Goal: Task Accomplishment & Management: Manage account settings

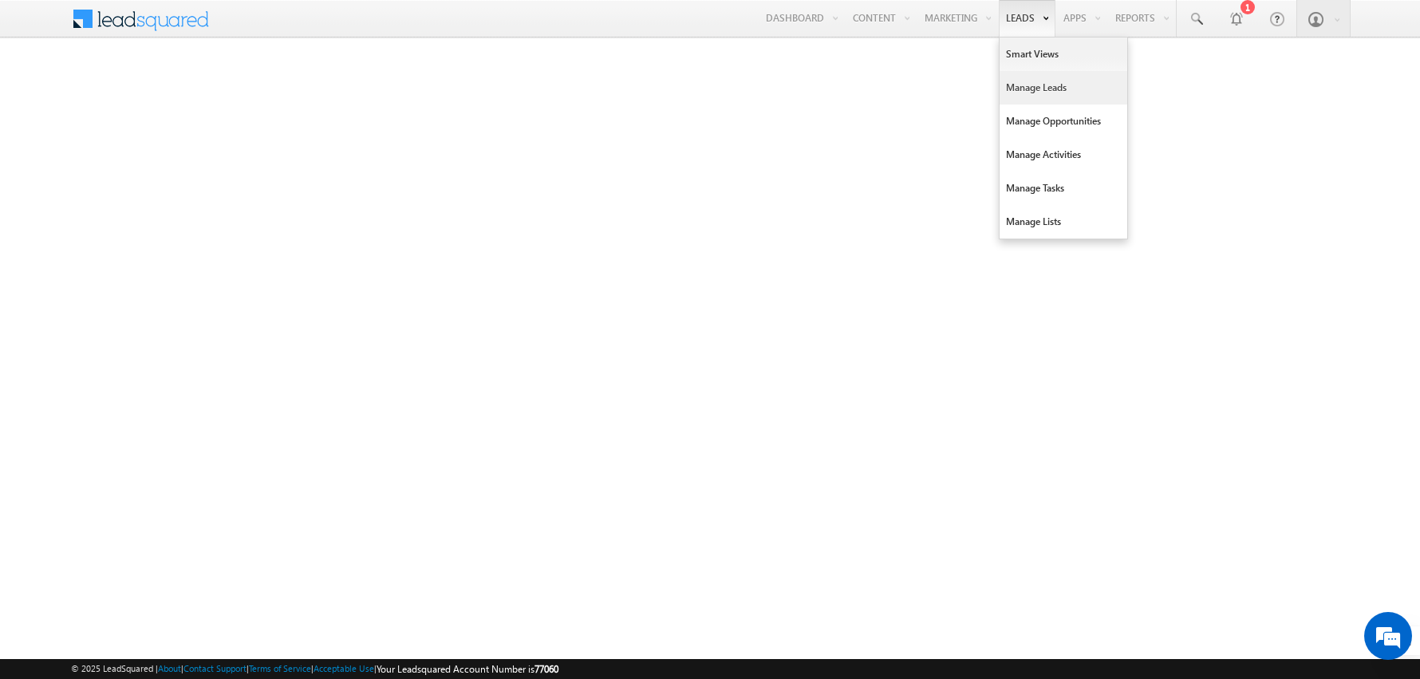
click at [1033, 84] on link "Manage Leads" at bounding box center [1064, 88] width 128 height 34
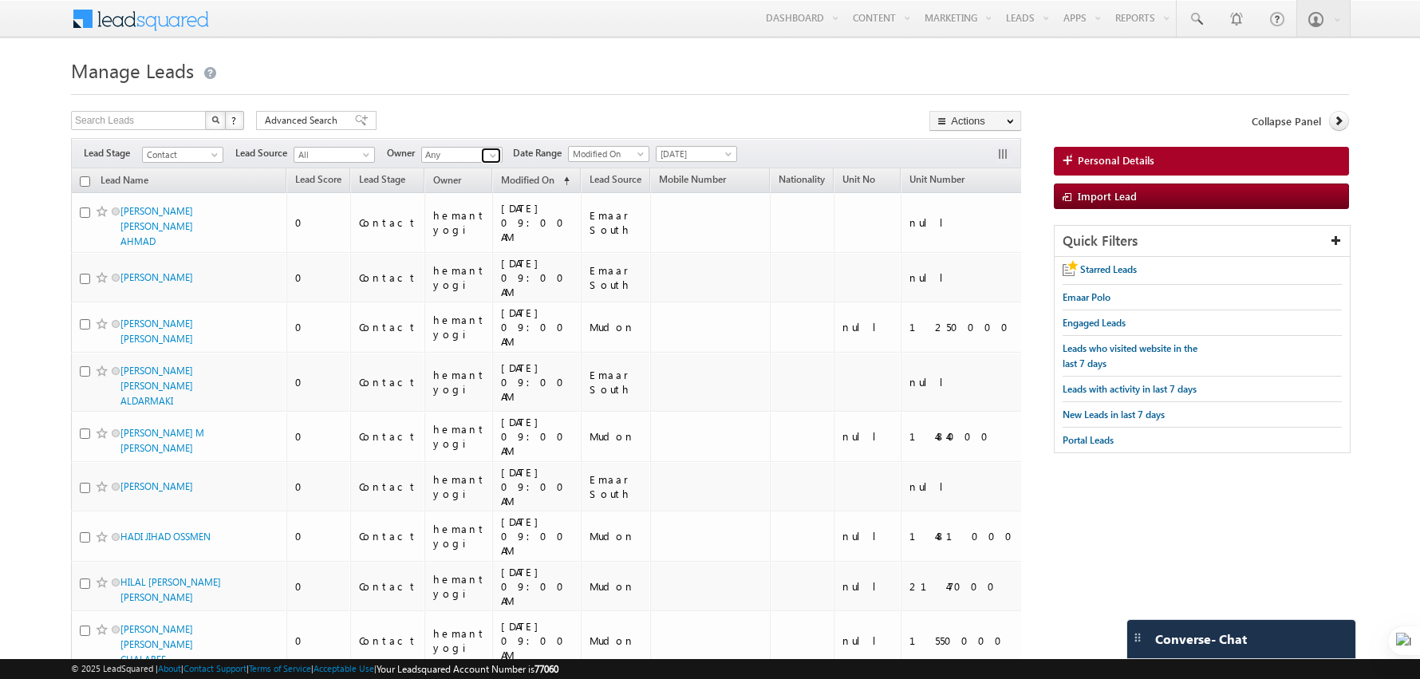
click at [489, 155] on span at bounding box center [493, 155] width 13 height 13
click at [456, 174] on link "hemant yogi [EMAIL_ADDRESS][DOMAIN_NAME]" at bounding box center [501, 176] width 160 height 30
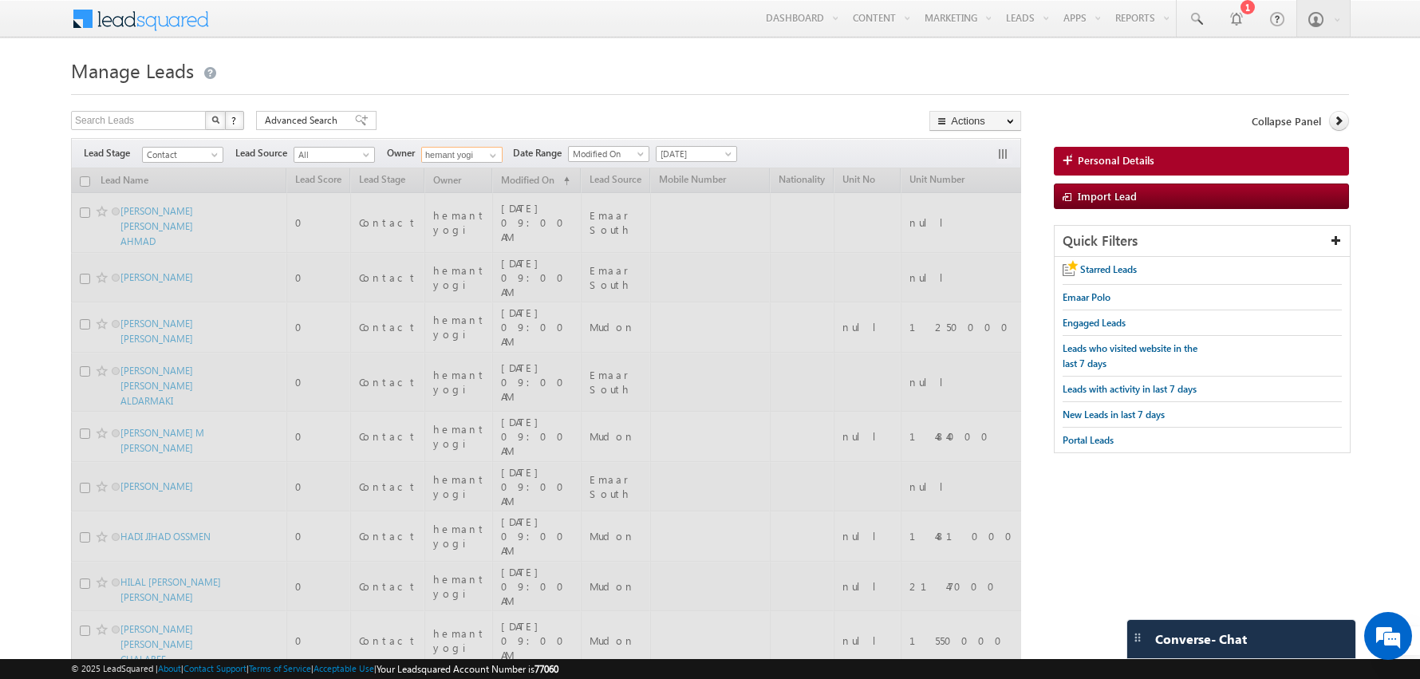
type input "hemant yogi"
click at [456, 128] on div "Search Leads X ? 18331 results found Advanced Search Advanced Search Advanced s…" at bounding box center [546, 122] width 950 height 23
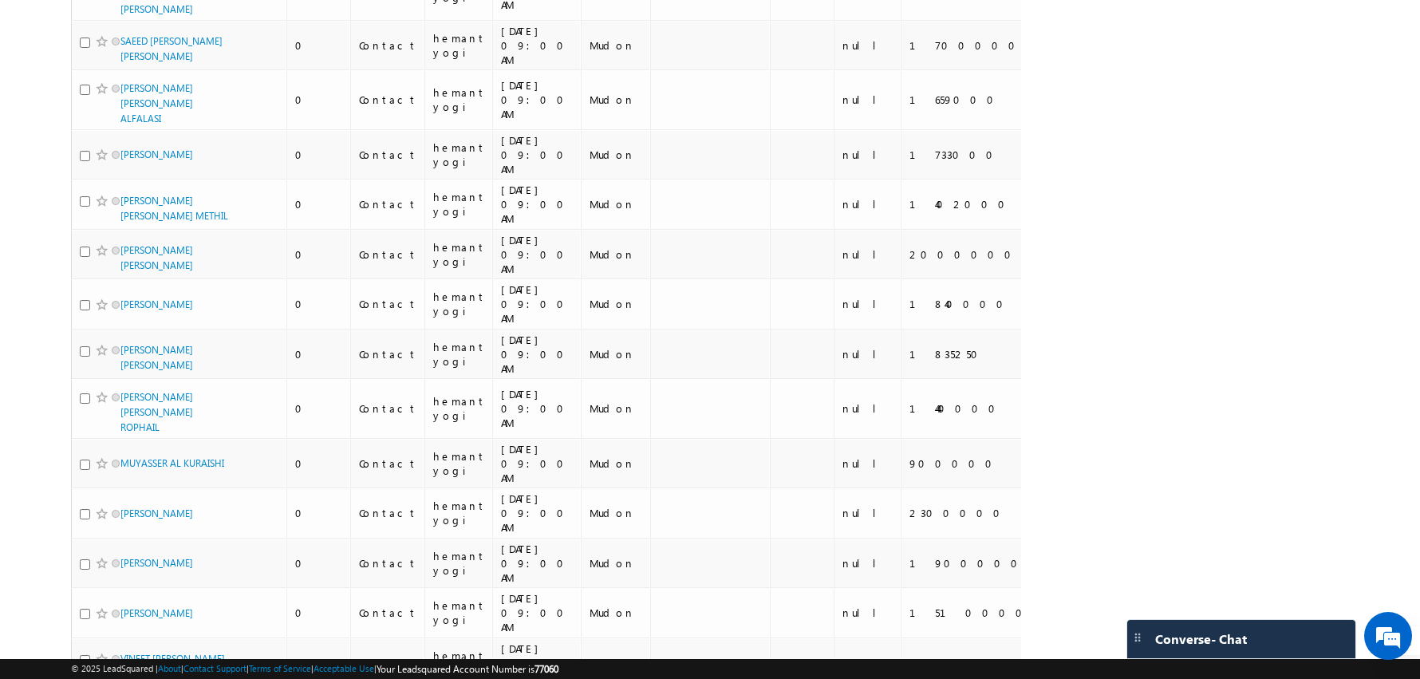
scroll to position [3734, 0]
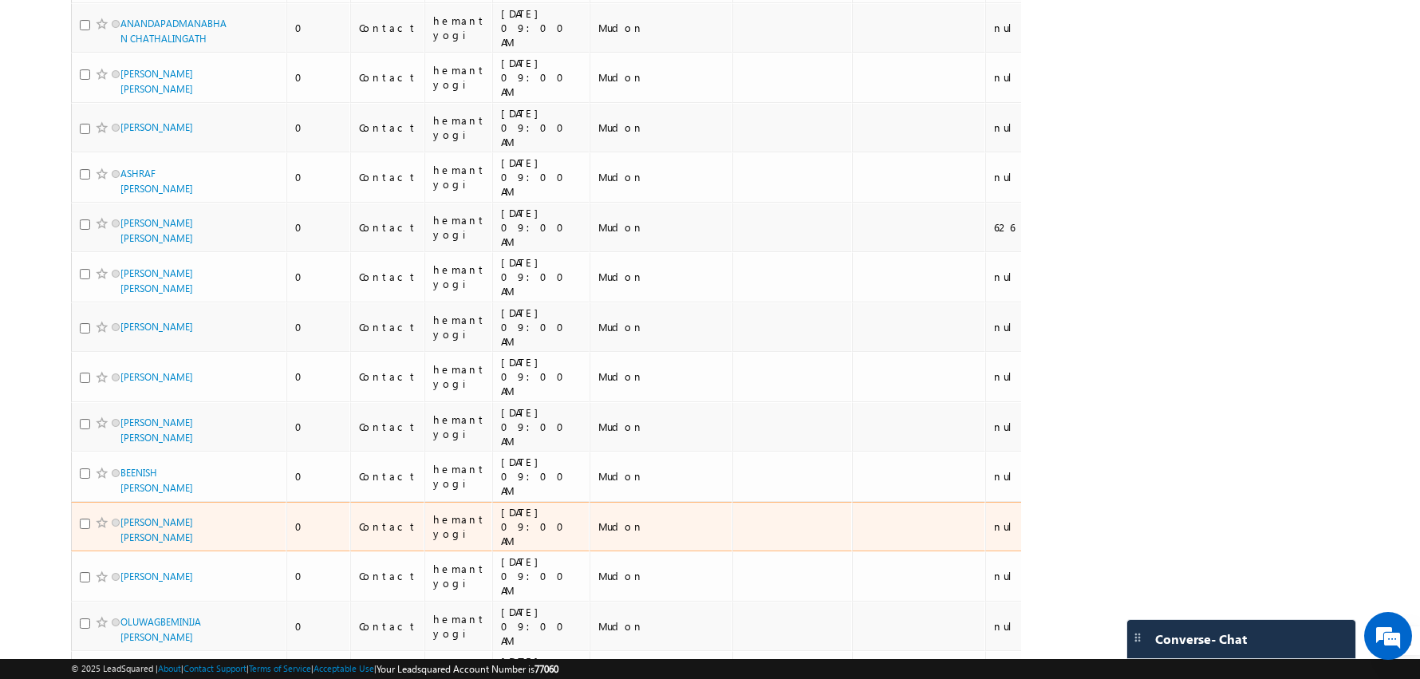
scroll to position [0, 0]
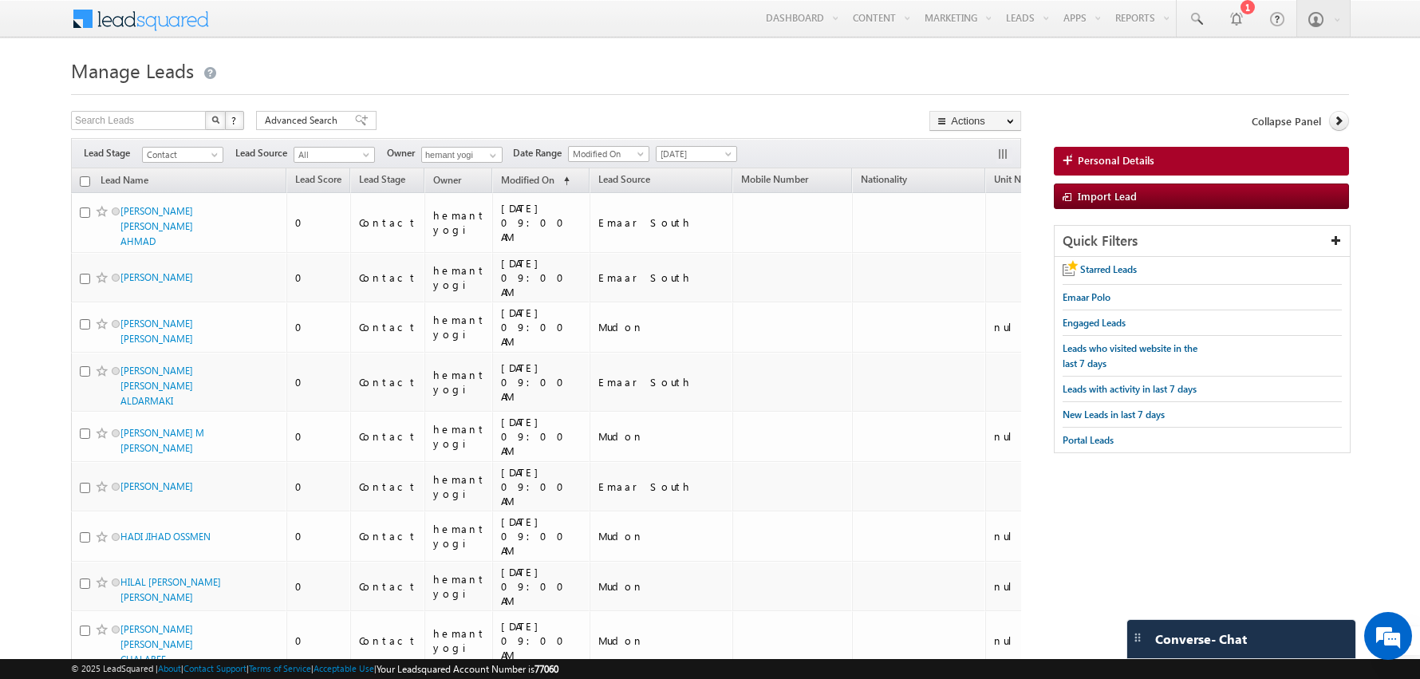
click at [82, 181] on input "checkbox" at bounding box center [85, 181] width 10 height 10
checkbox input "true"
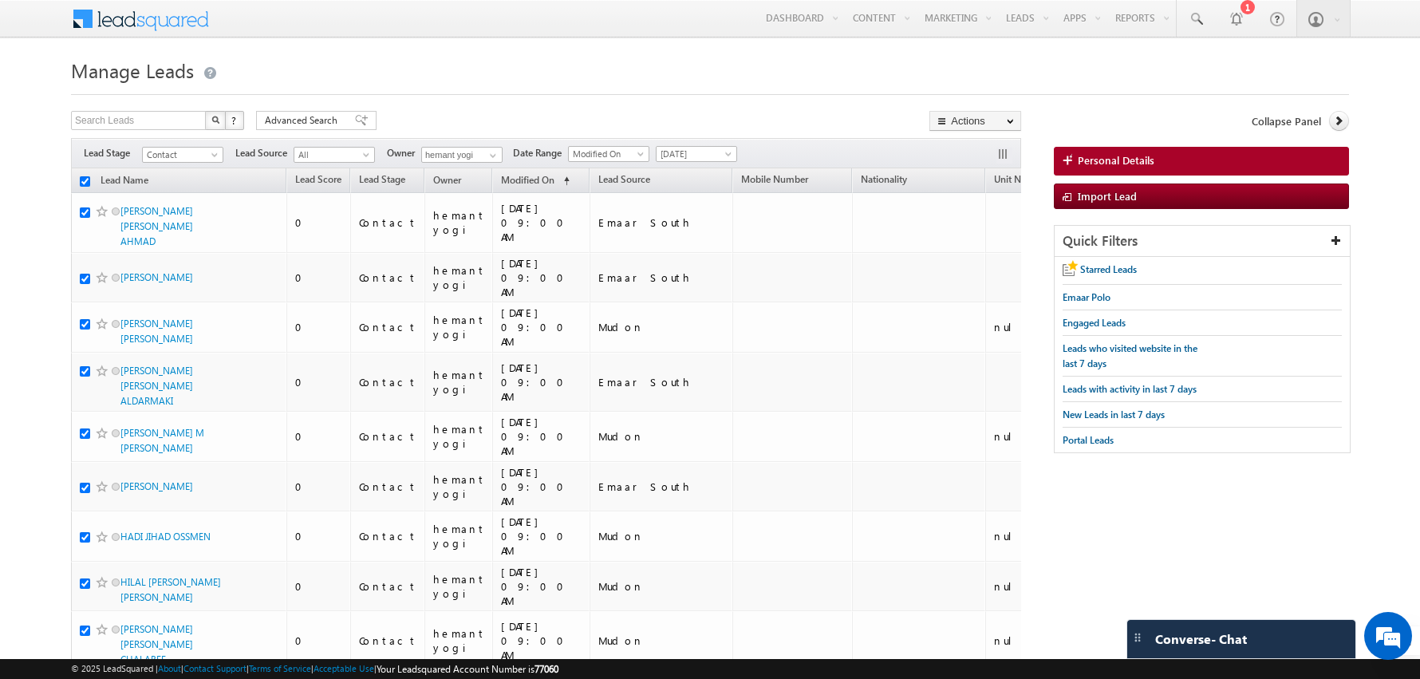
checkbox input "true"
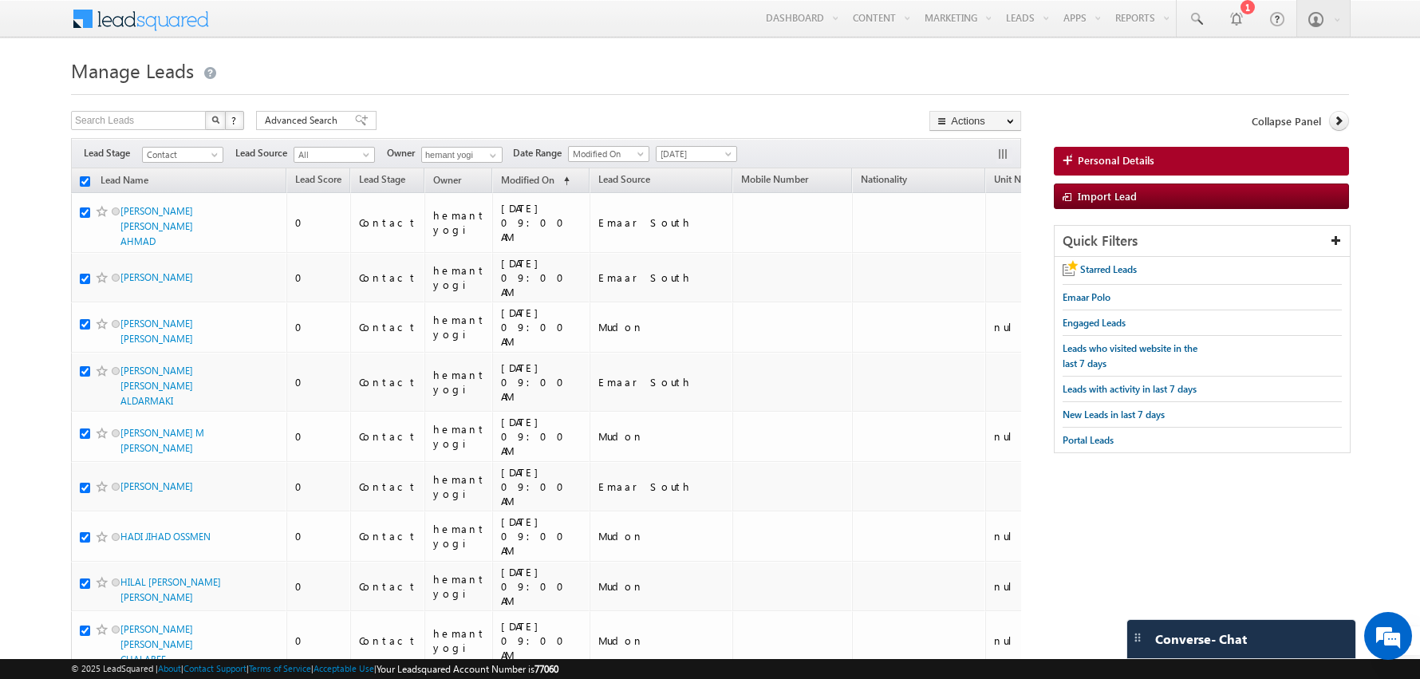
checkbox input "true"
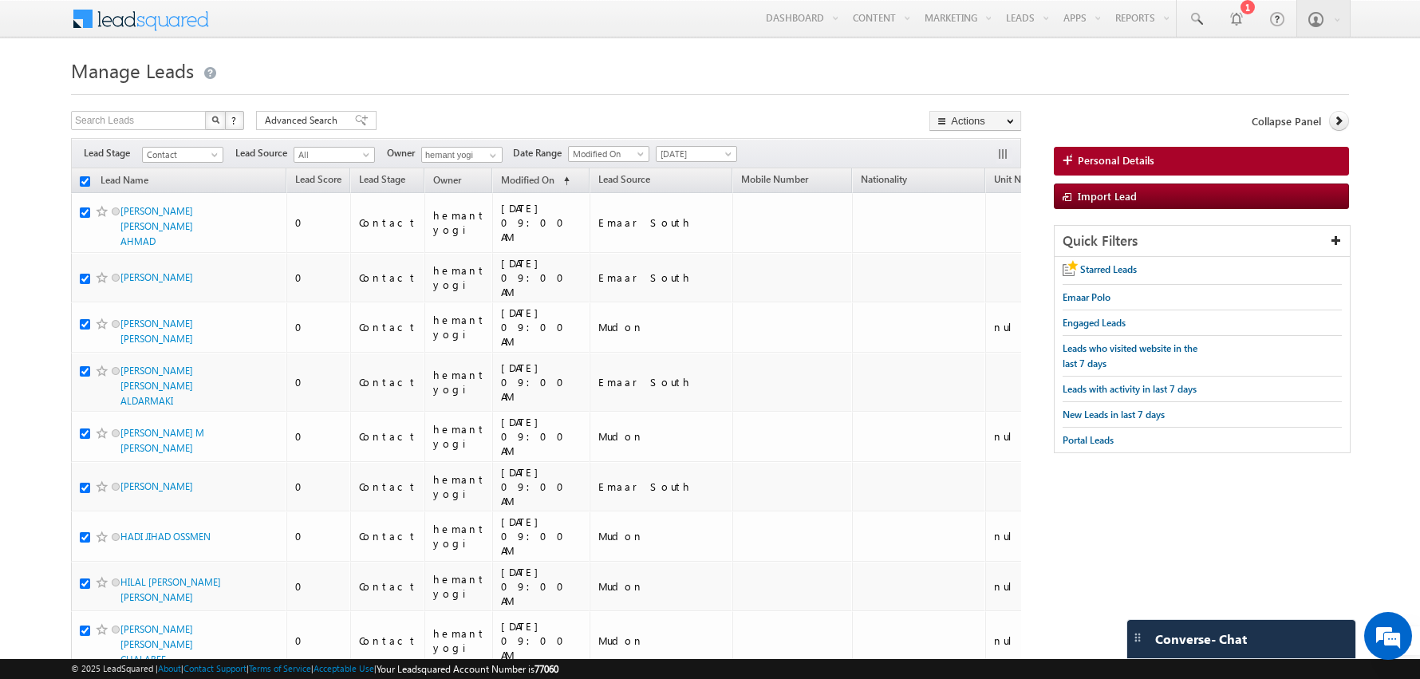
checkbox input "true"
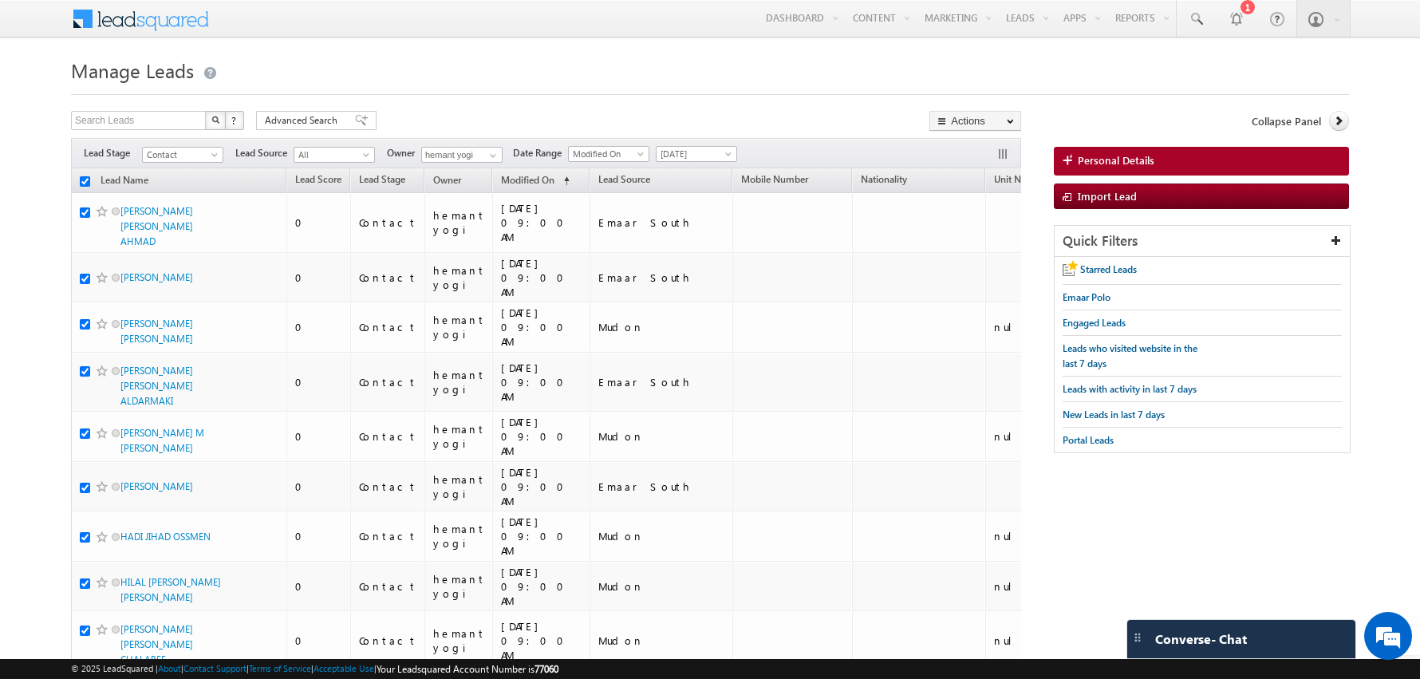
checkbox input "true"
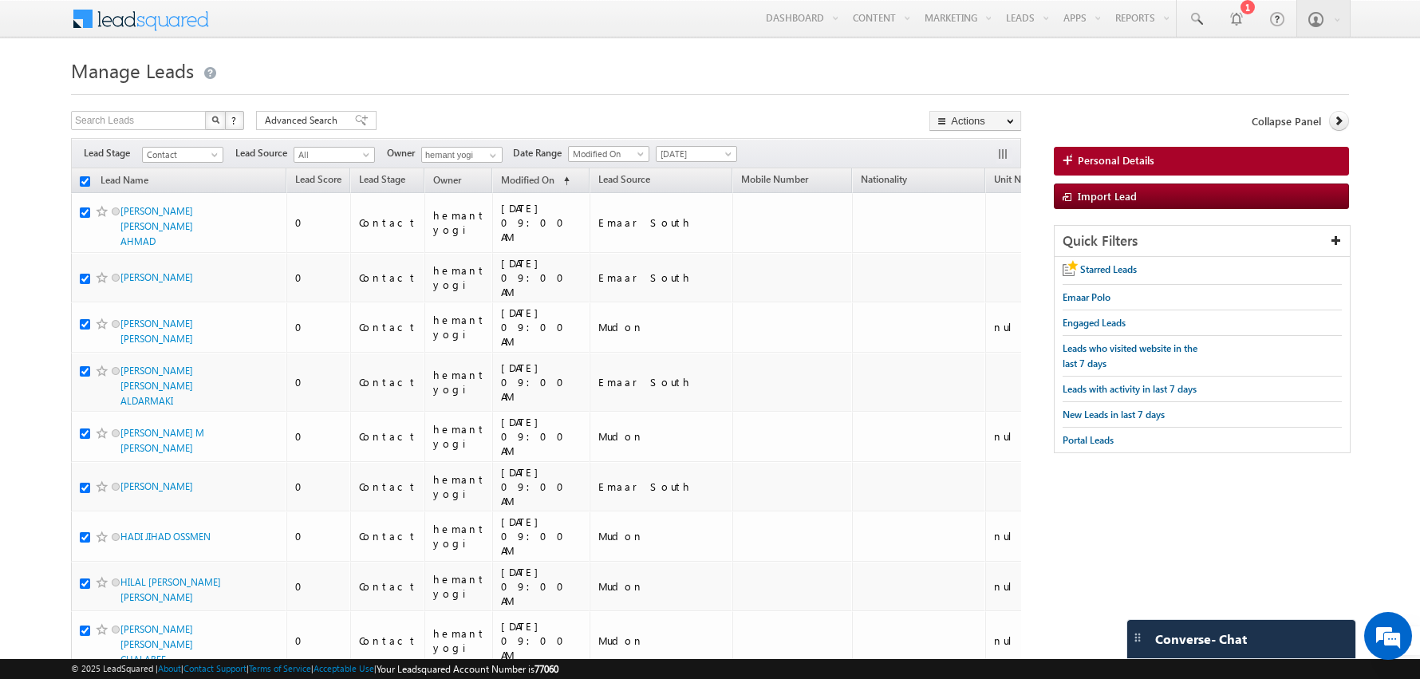
checkbox input "true"
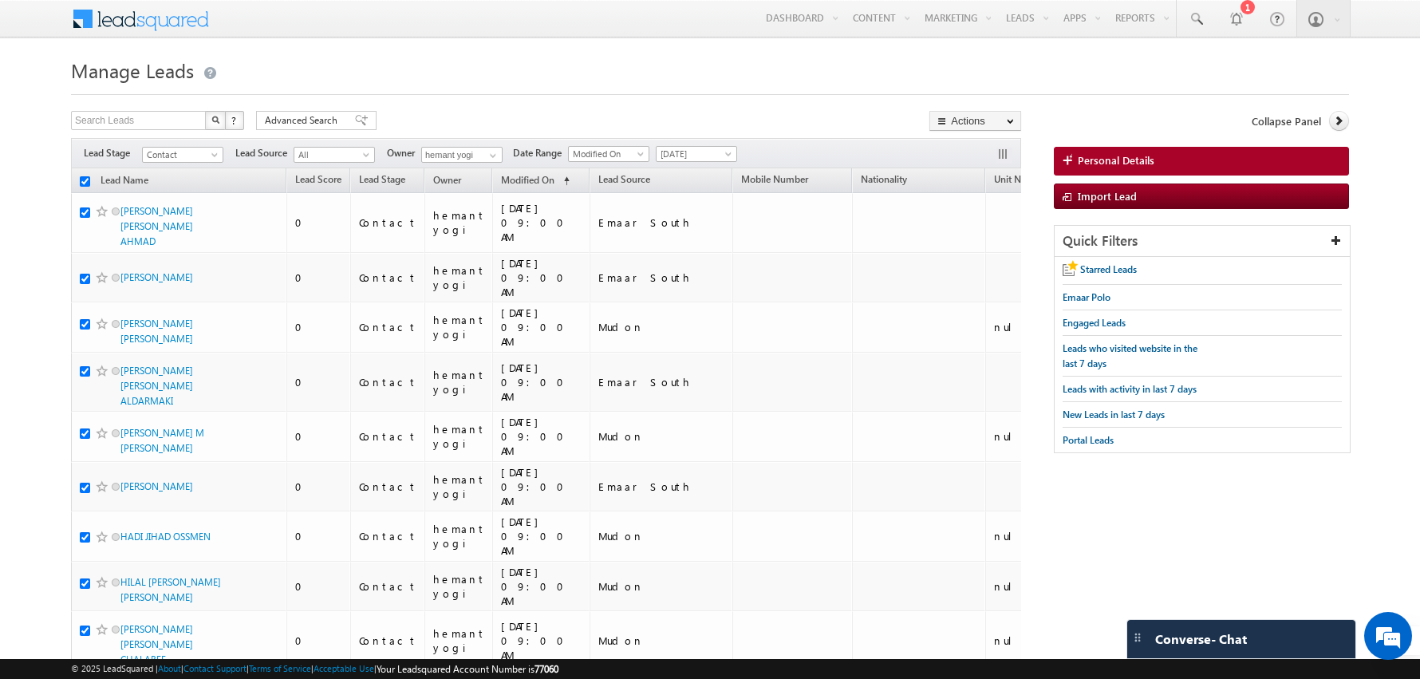
checkbox input "true"
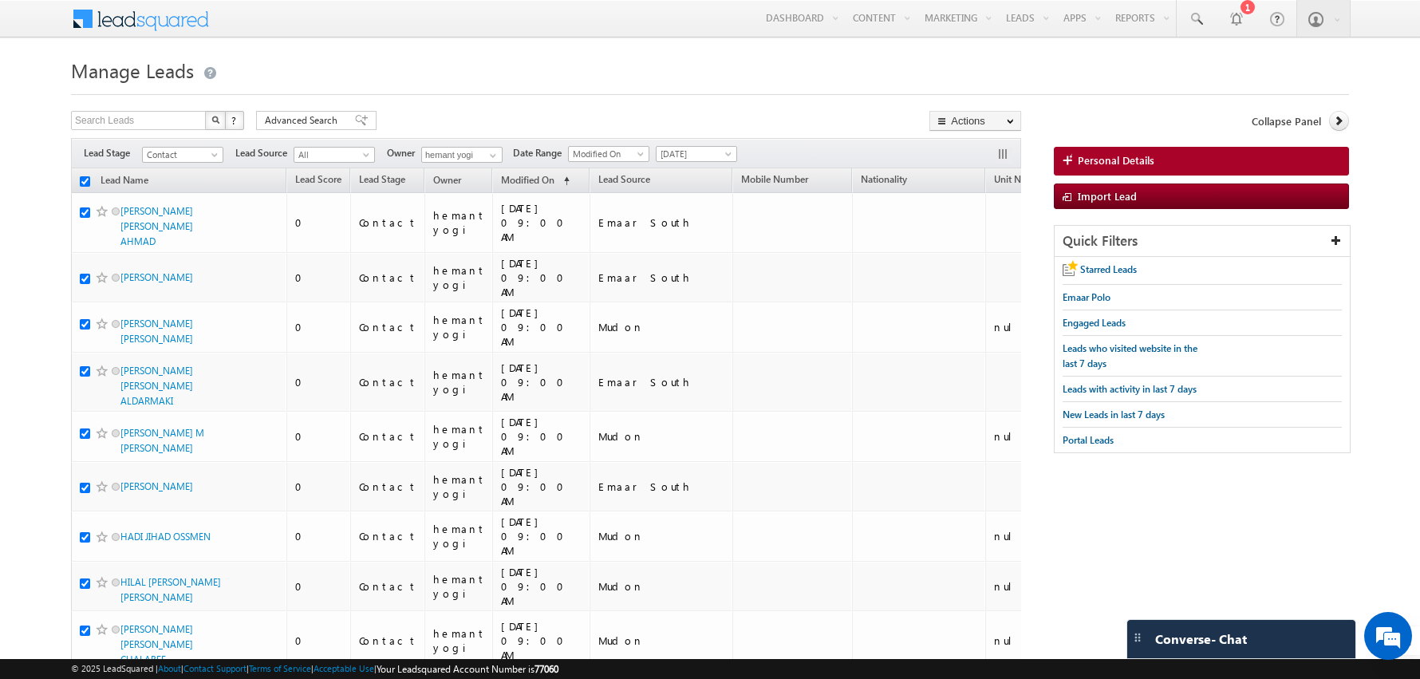
checkbox input "true"
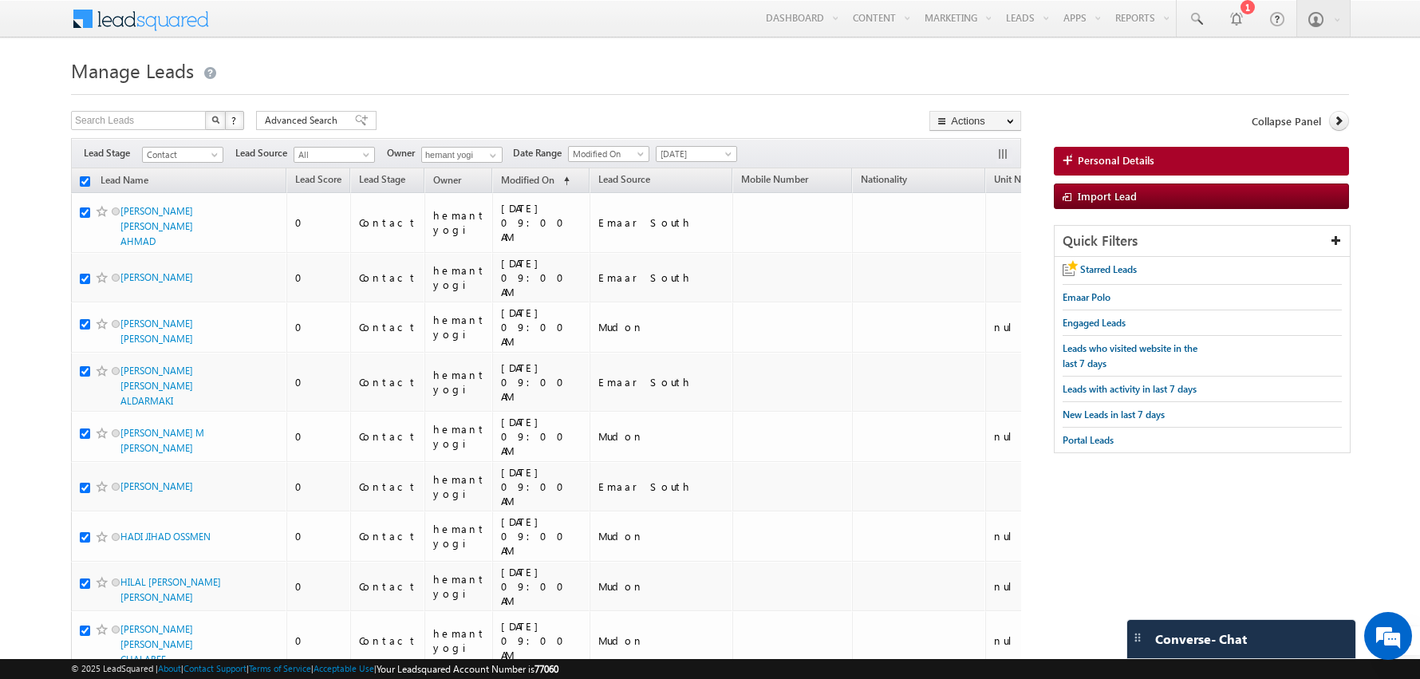
checkbox input "true"
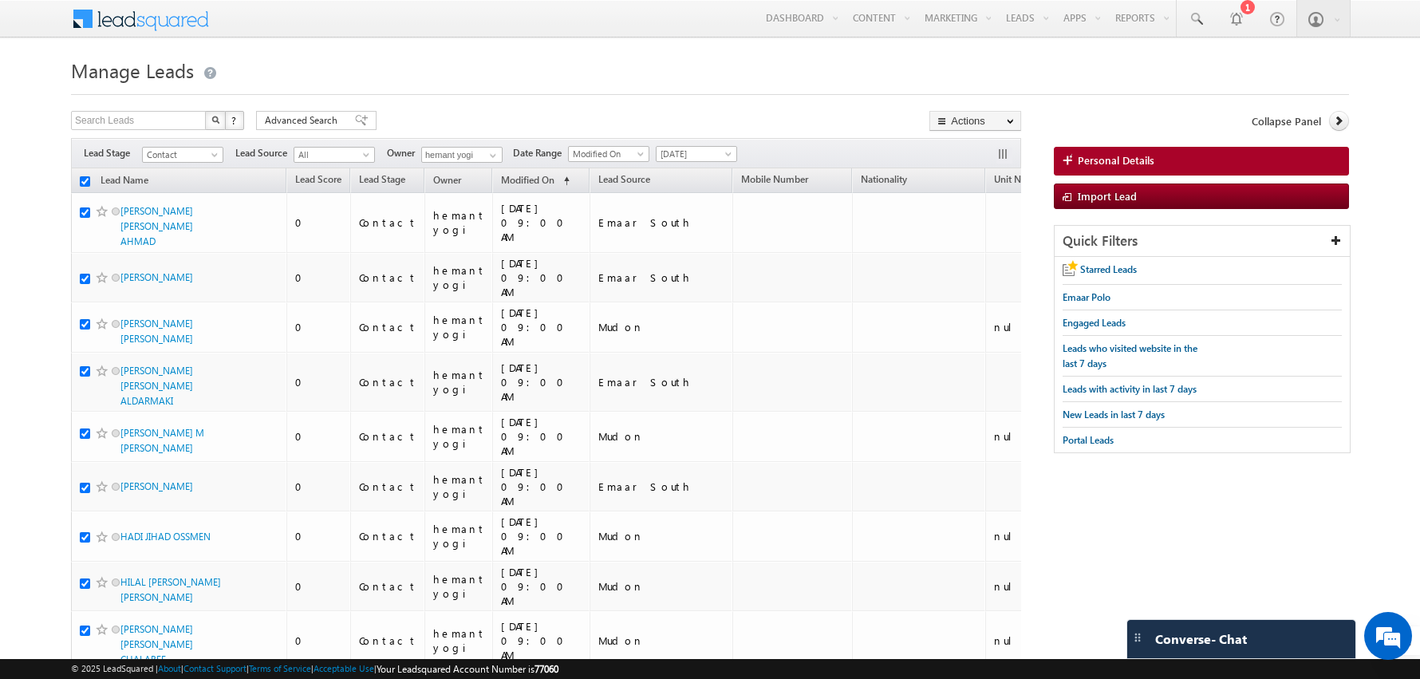
checkbox input "true"
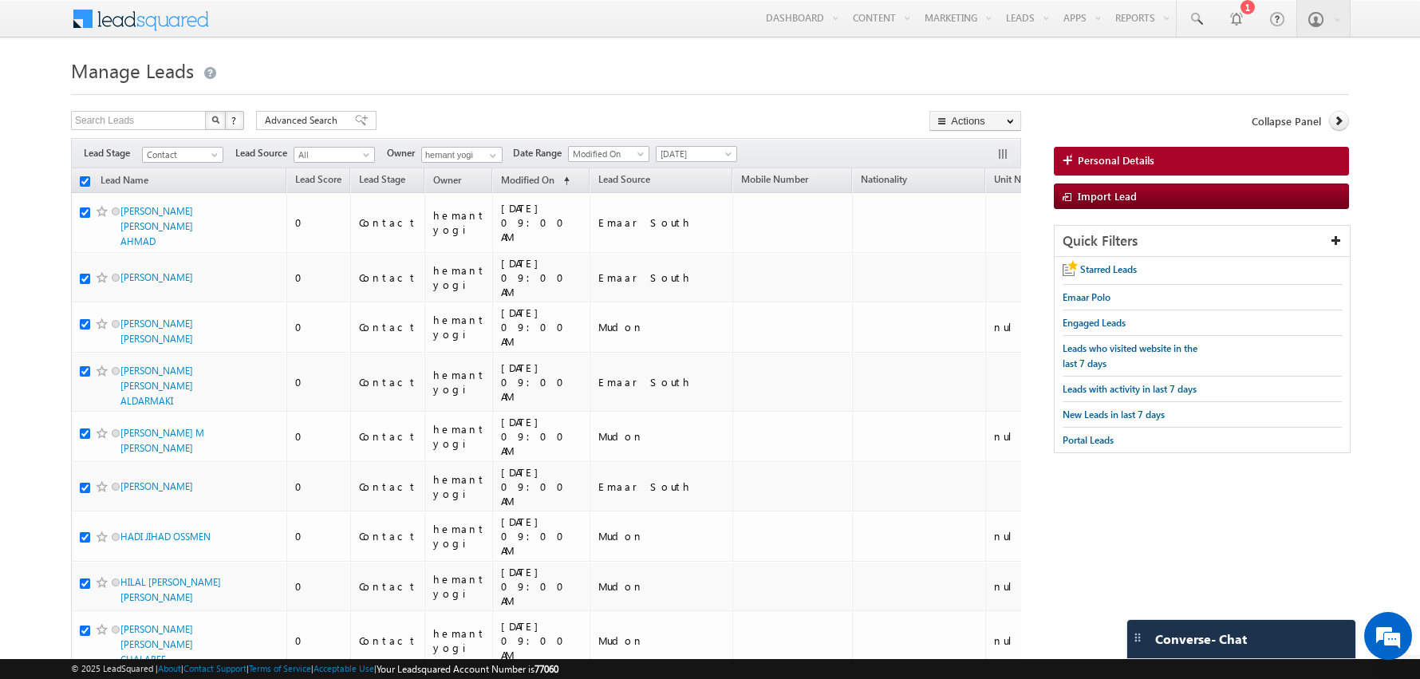
checkbox input "true"
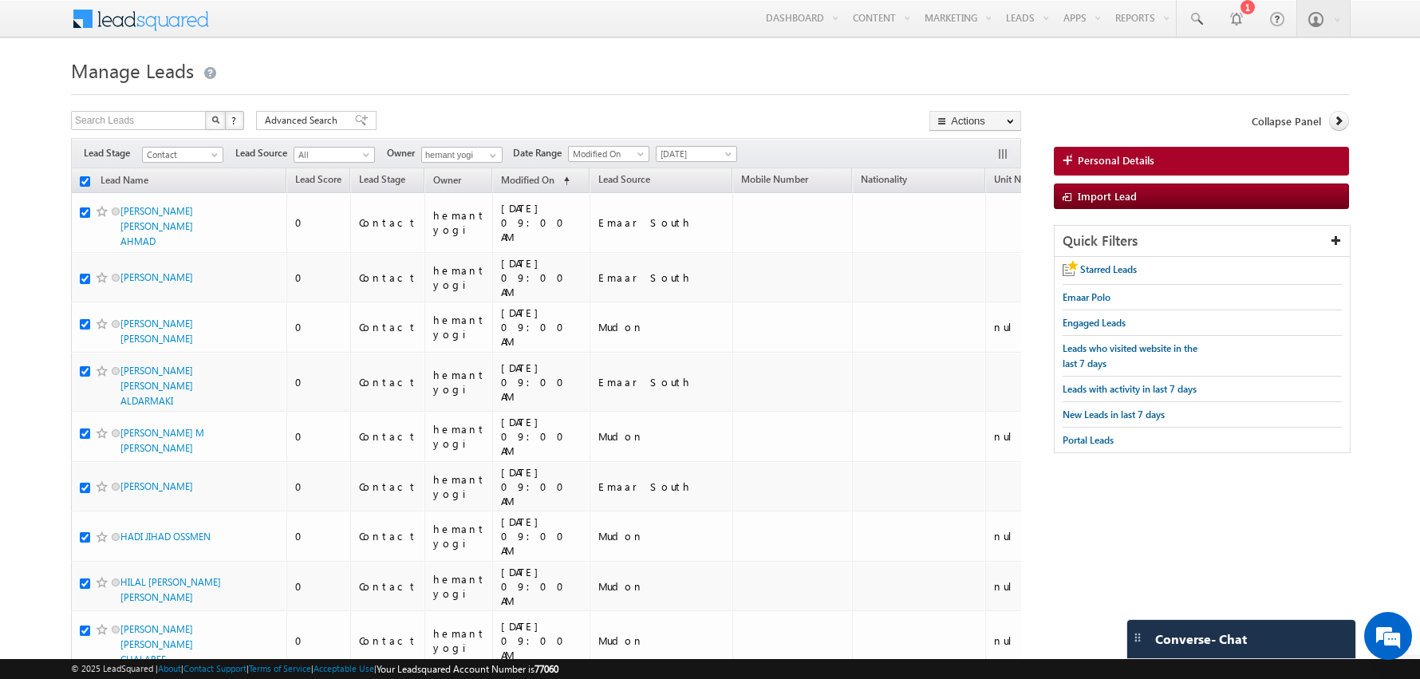
checkbox input "true"
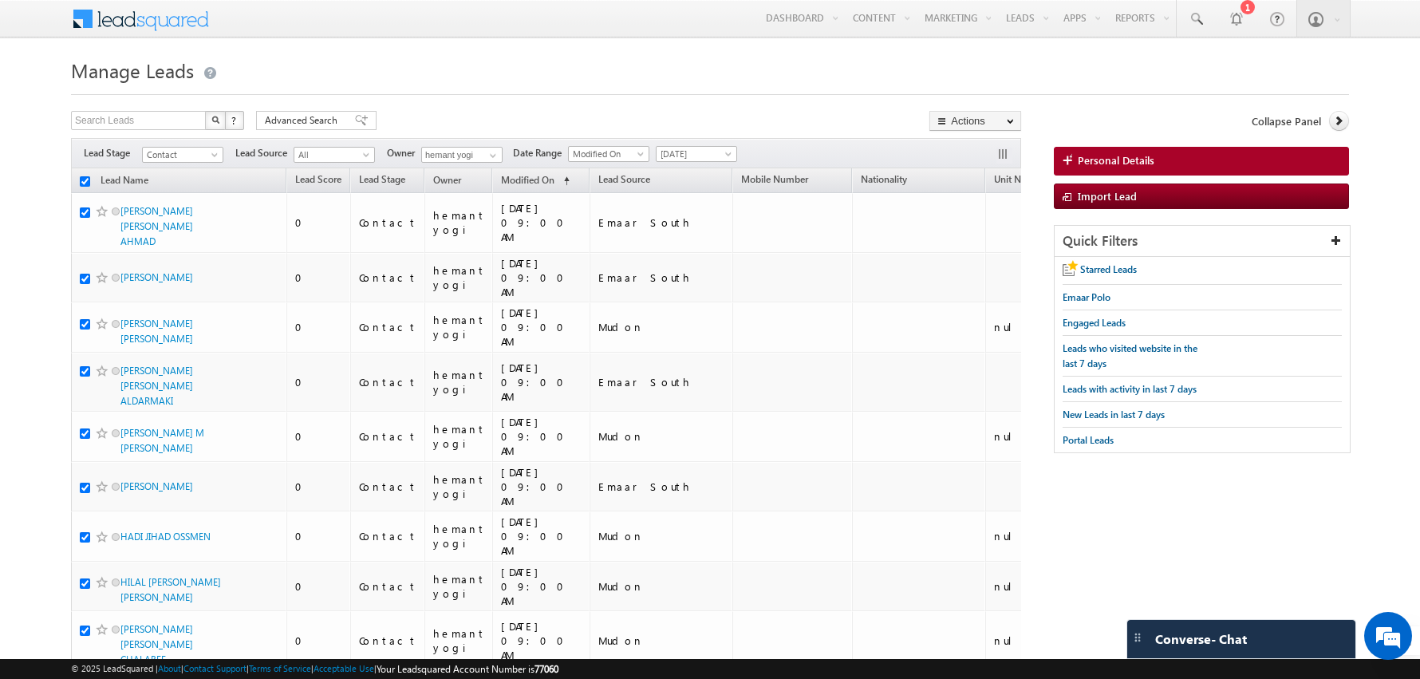
checkbox input "true"
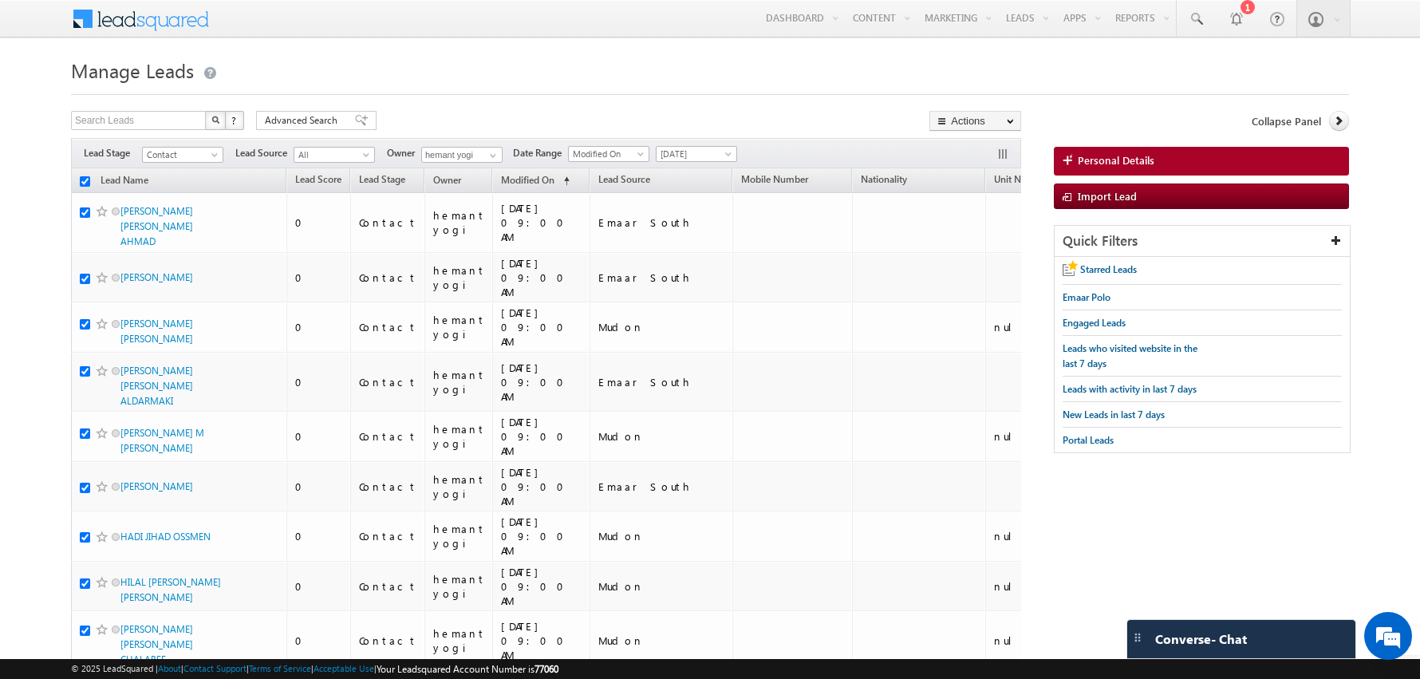
checkbox input "true"
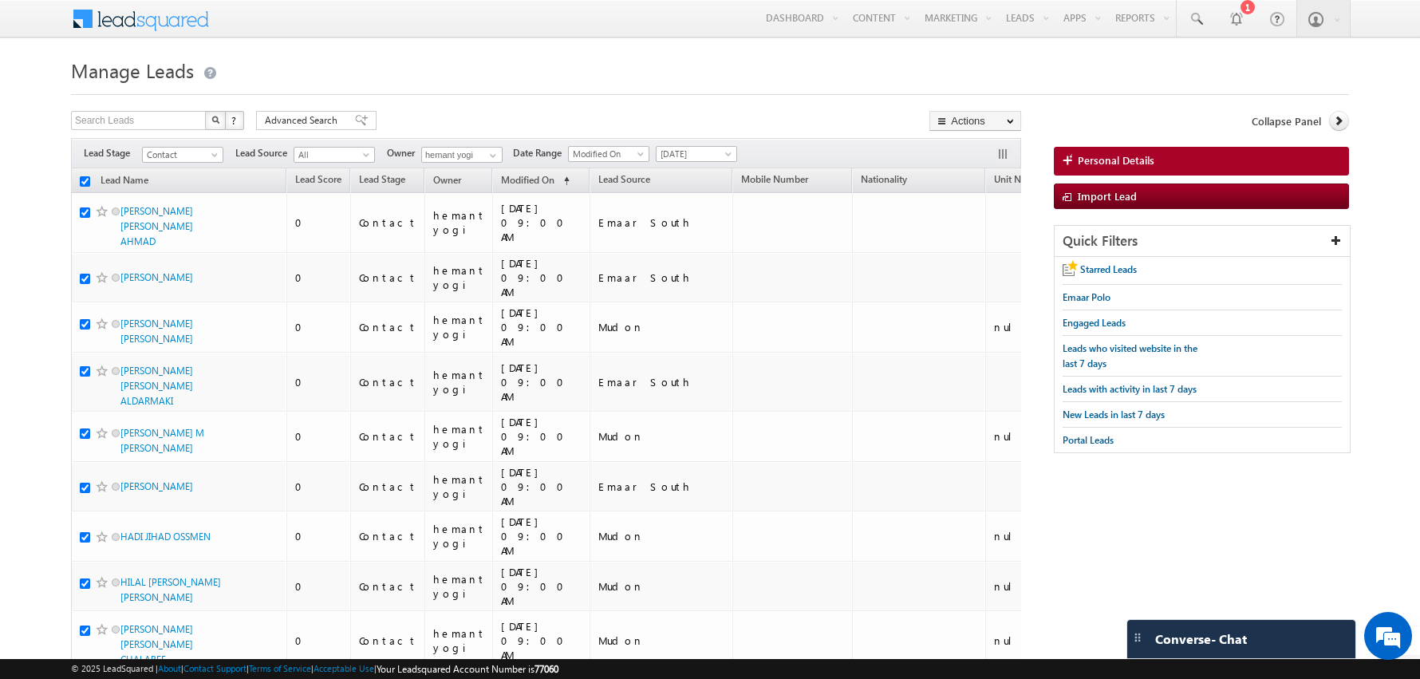
checkbox input "true"
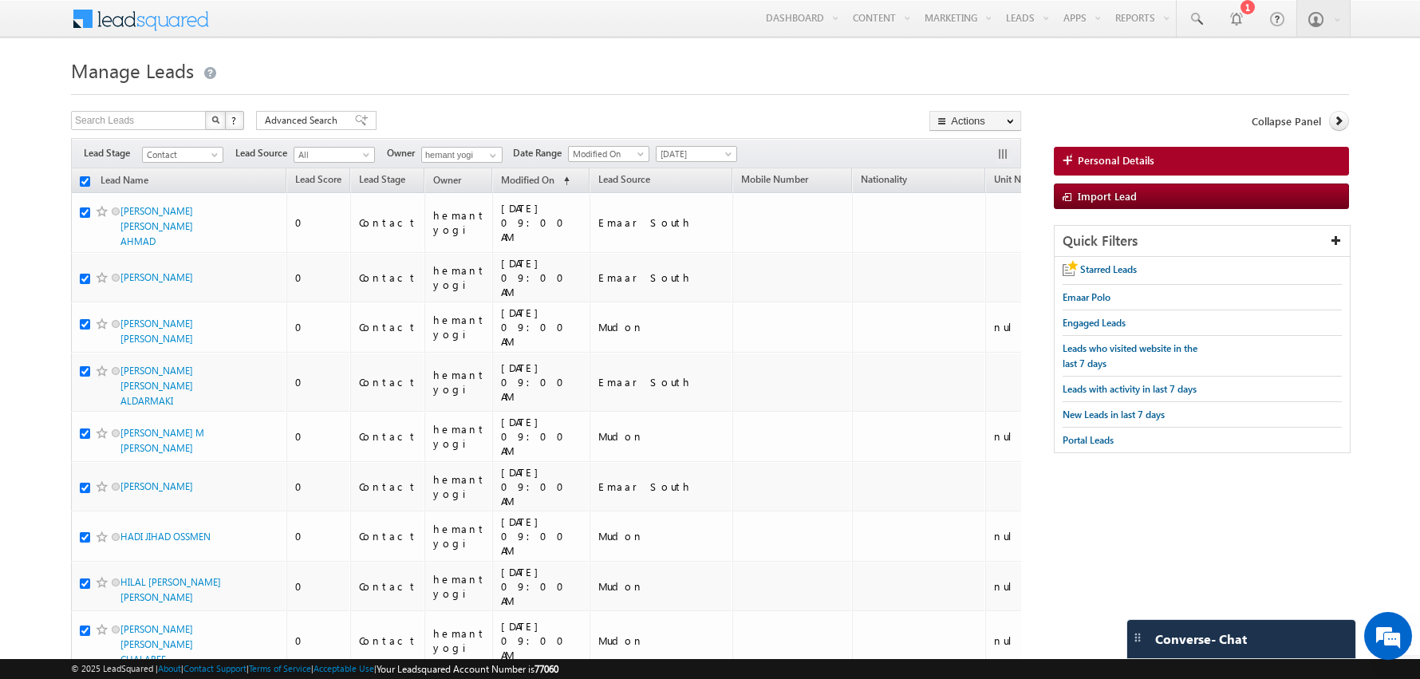
checkbox input "true"
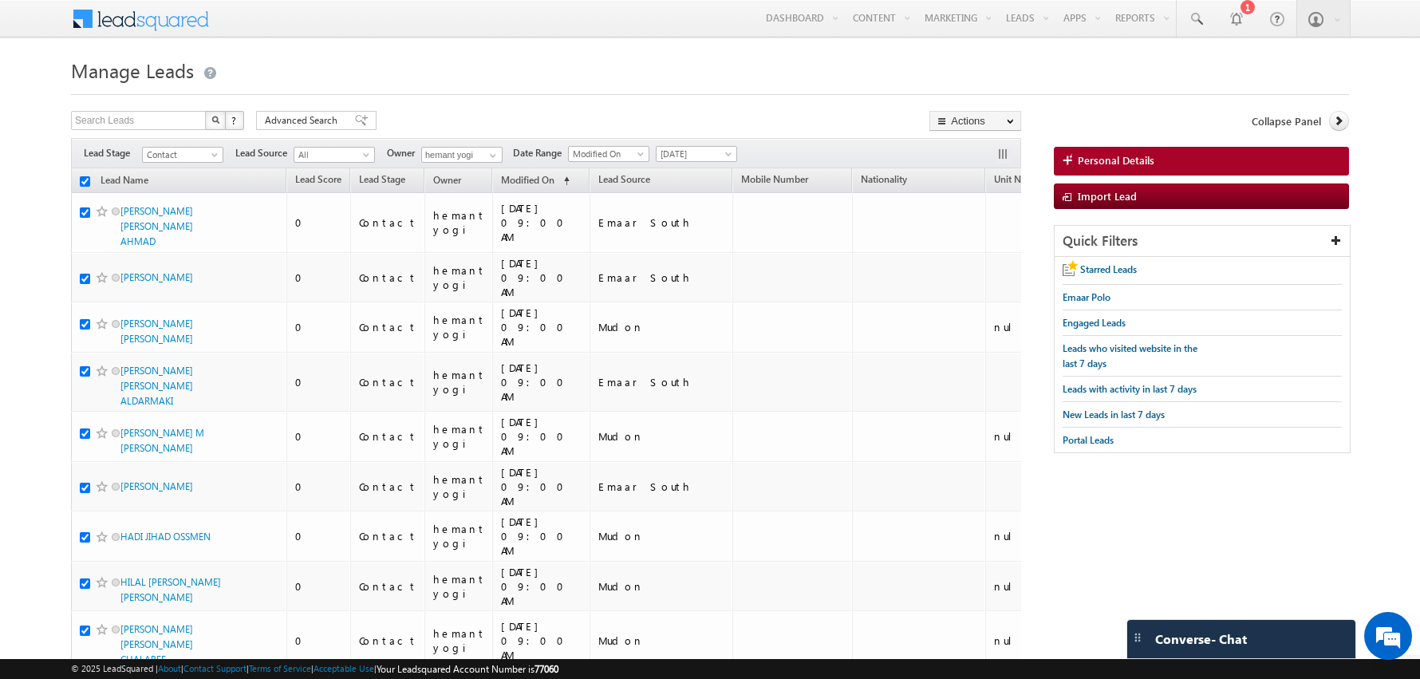
checkbox input "true"
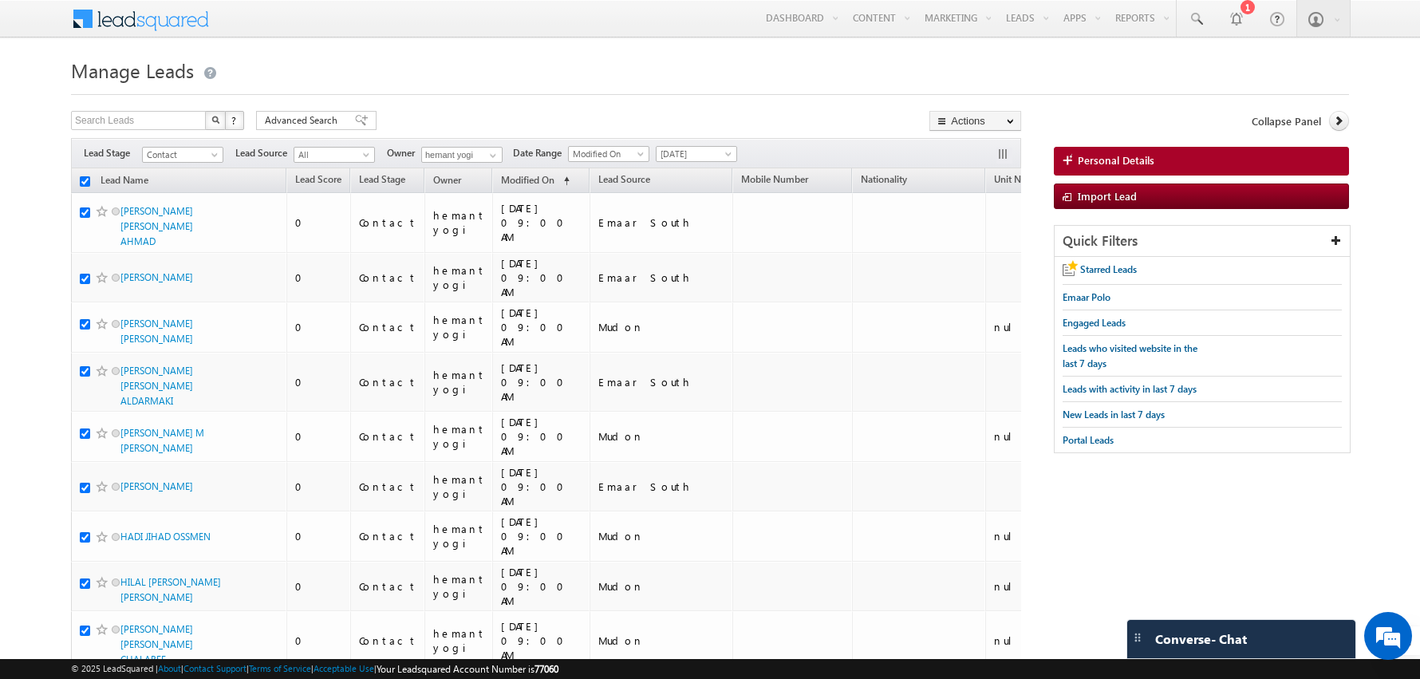
checkbox input "true"
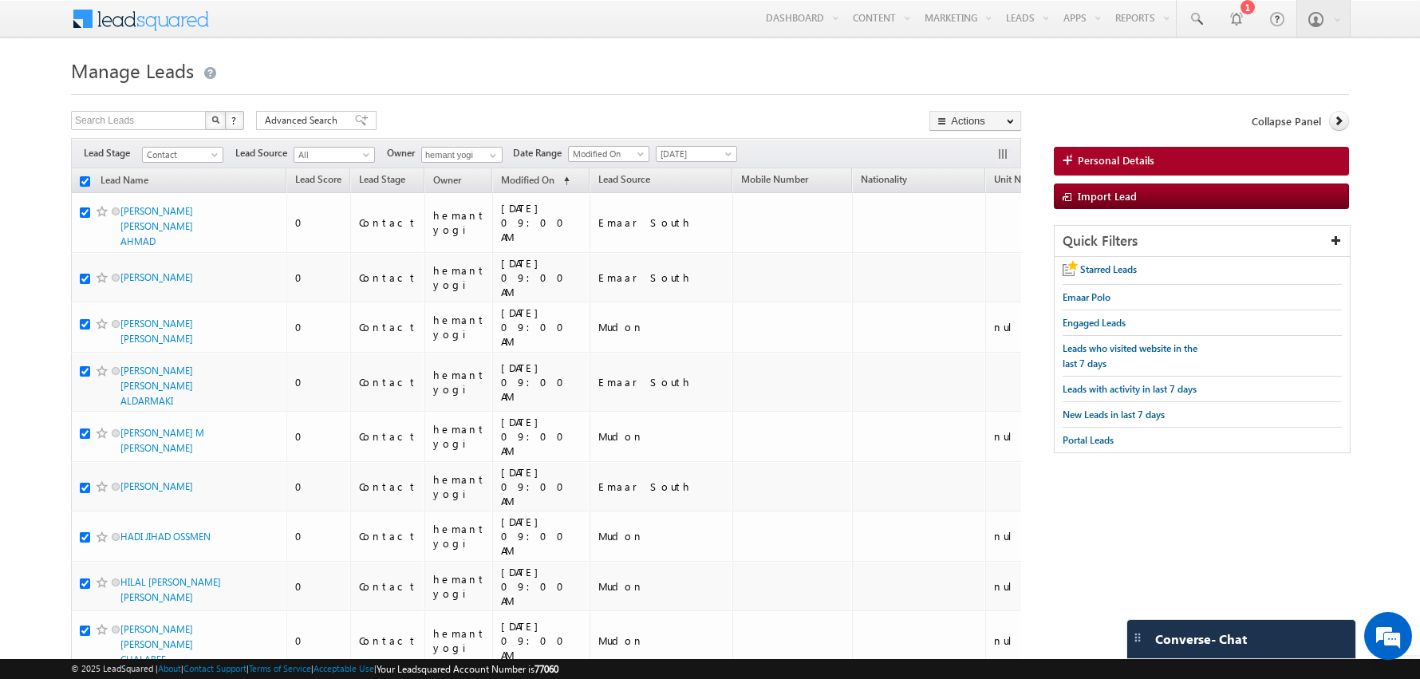
checkbox input "true"
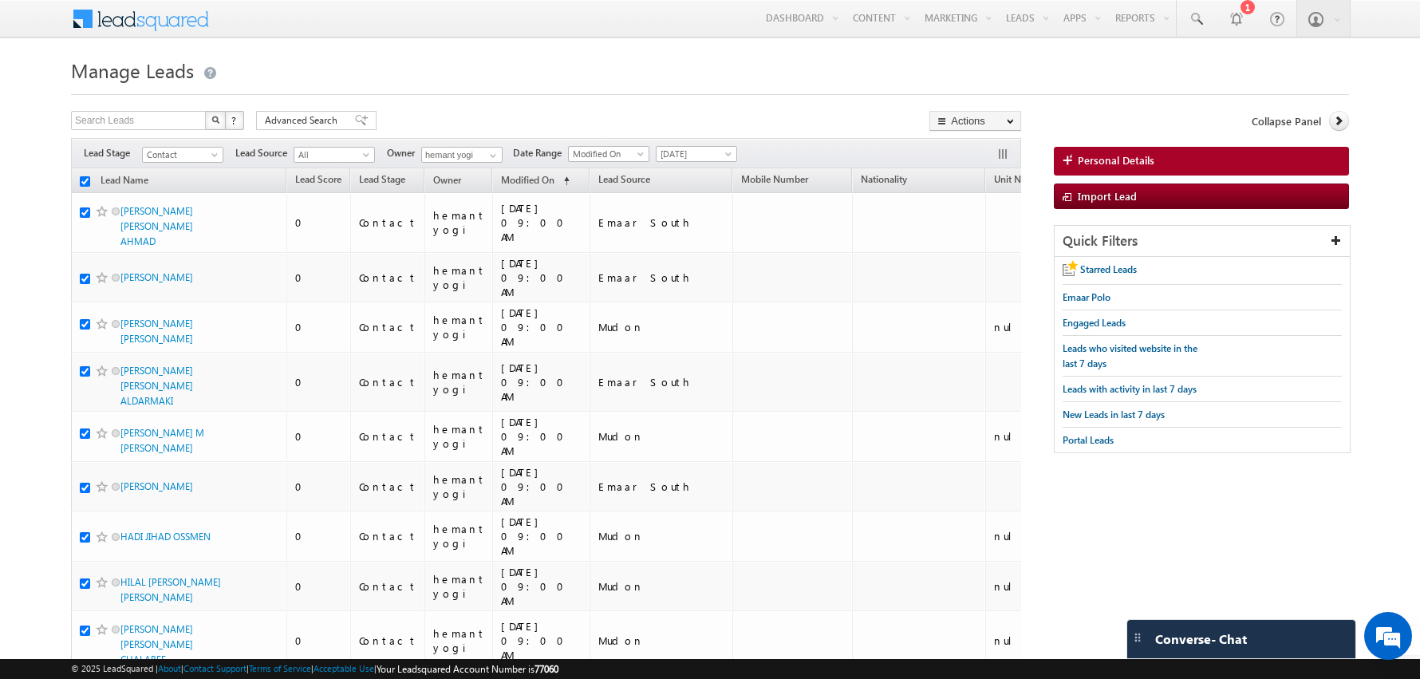
checkbox input "true"
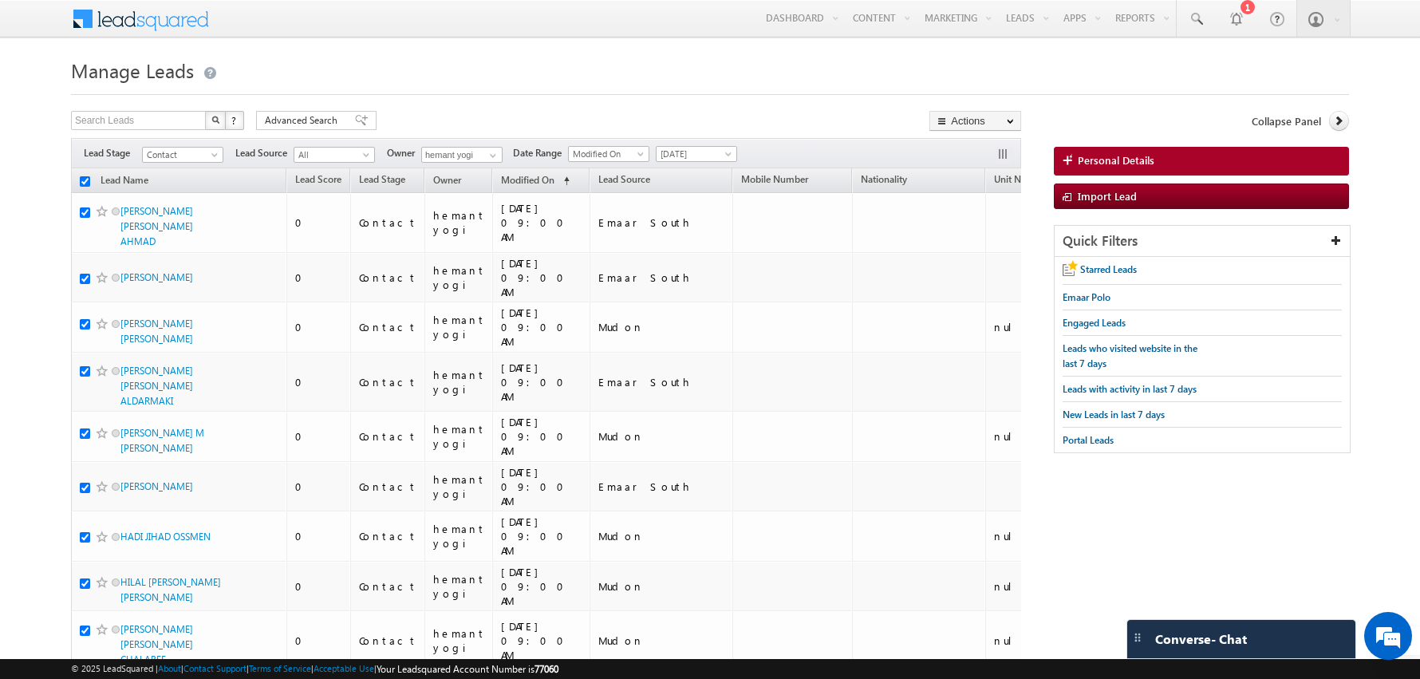
checkbox input "true"
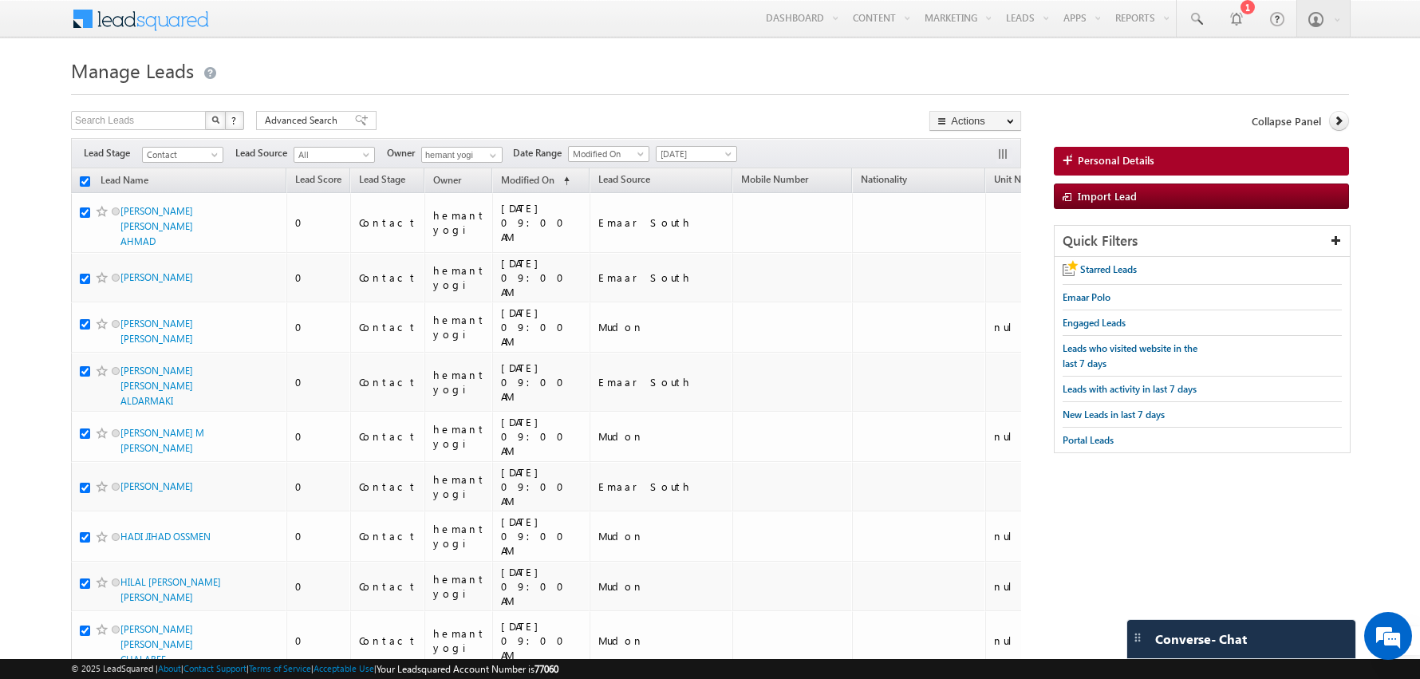
checkbox input "true"
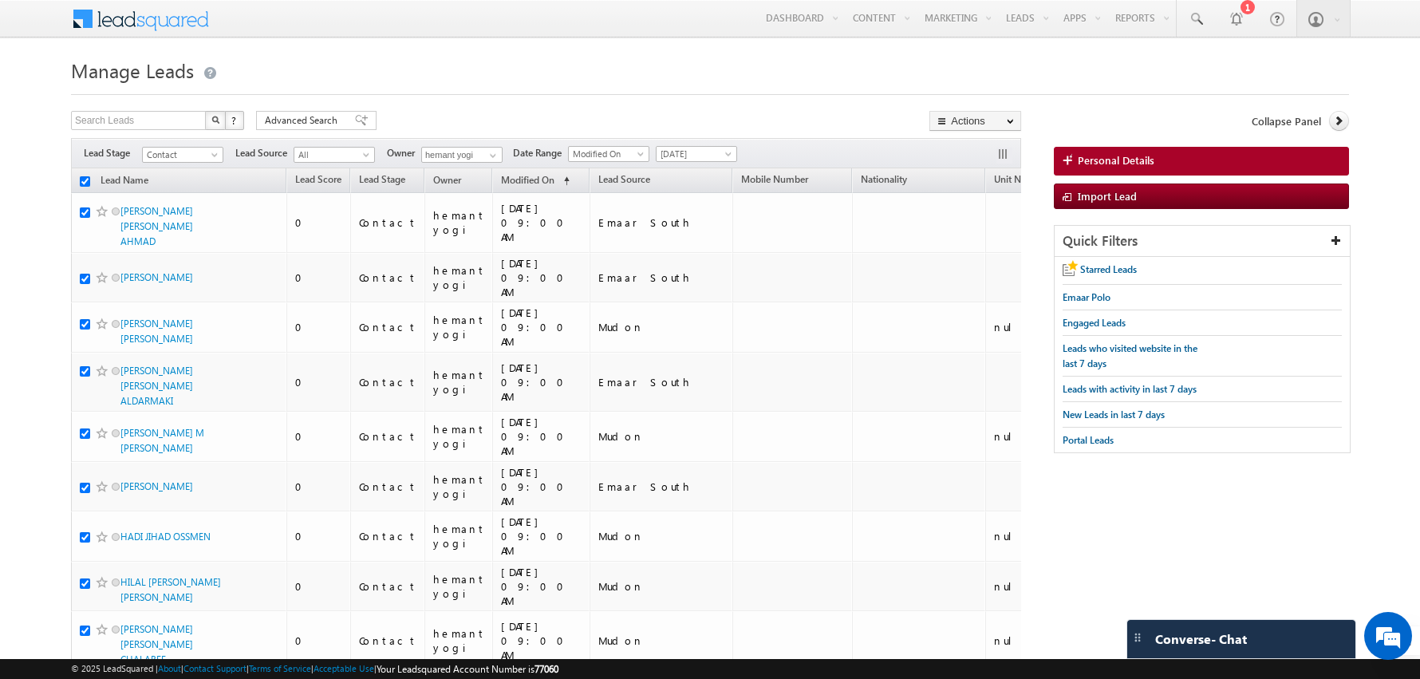
checkbox input "true"
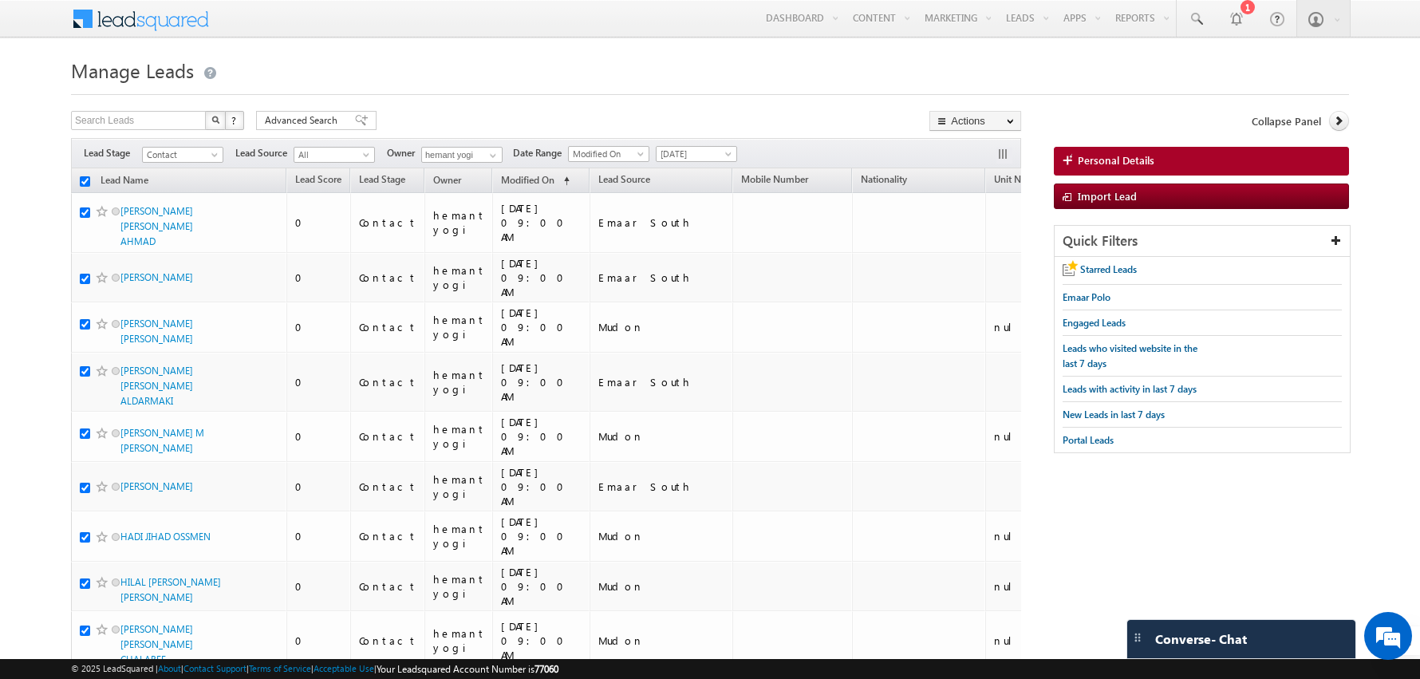
checkbox input "true"
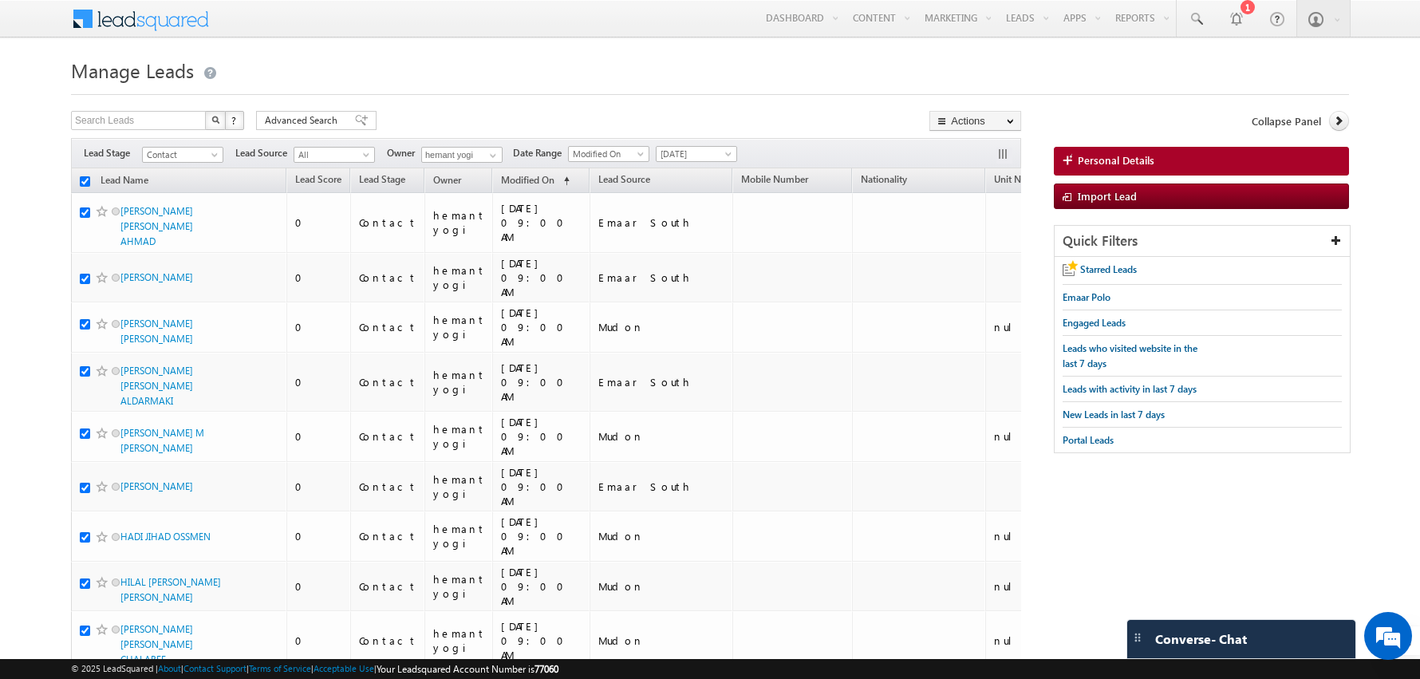
checkbox input "true"
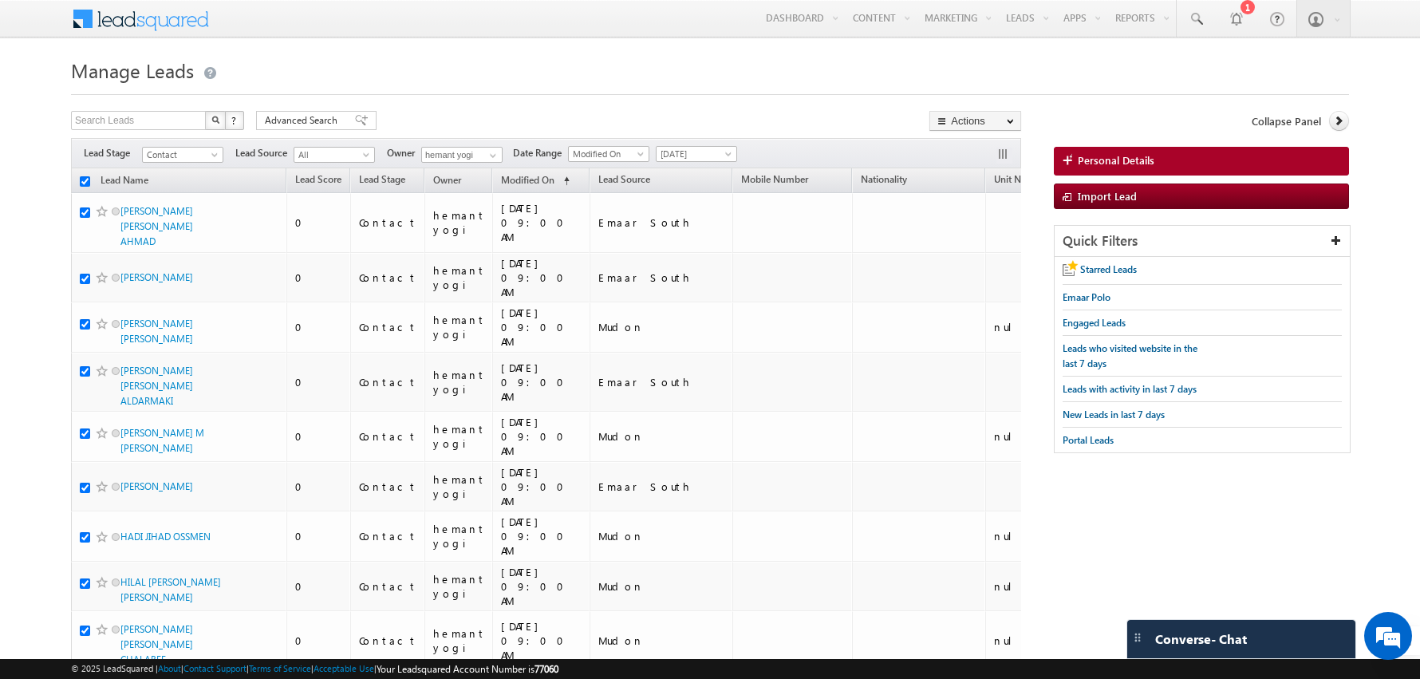
checkbox input "true"
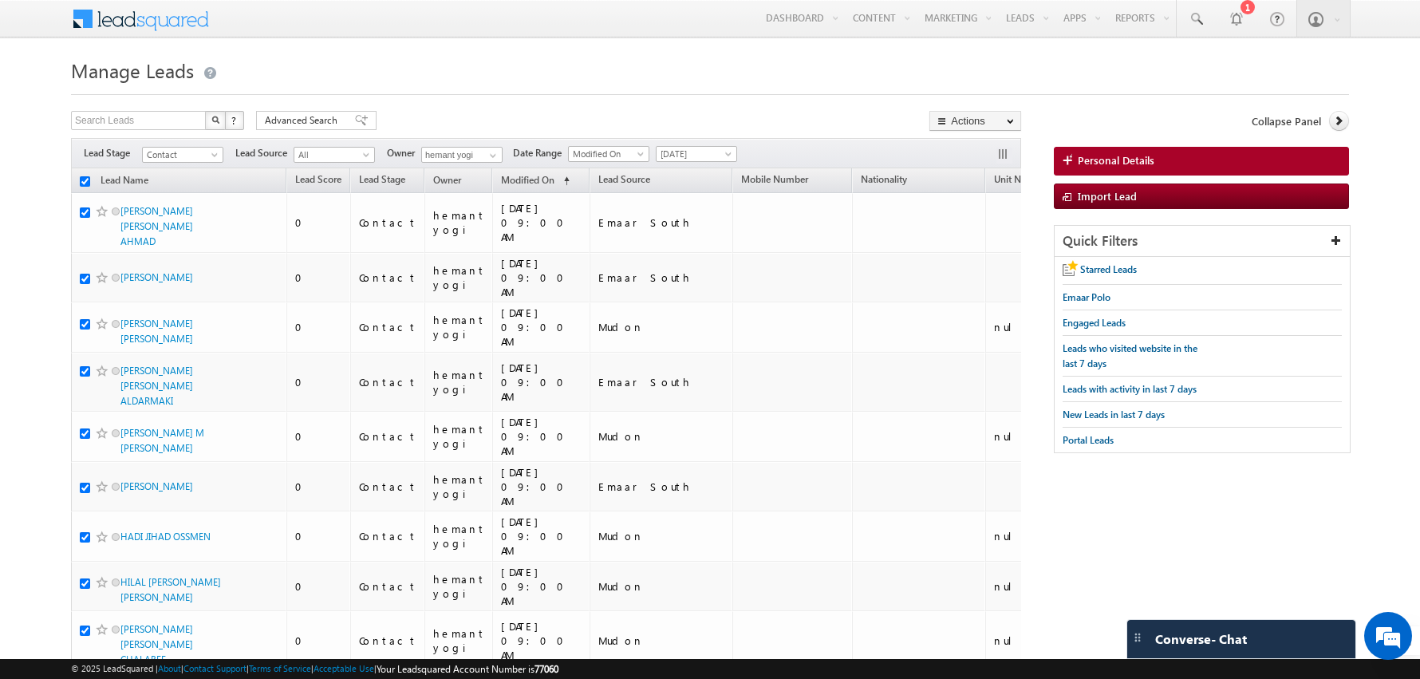
checkbox input "true"
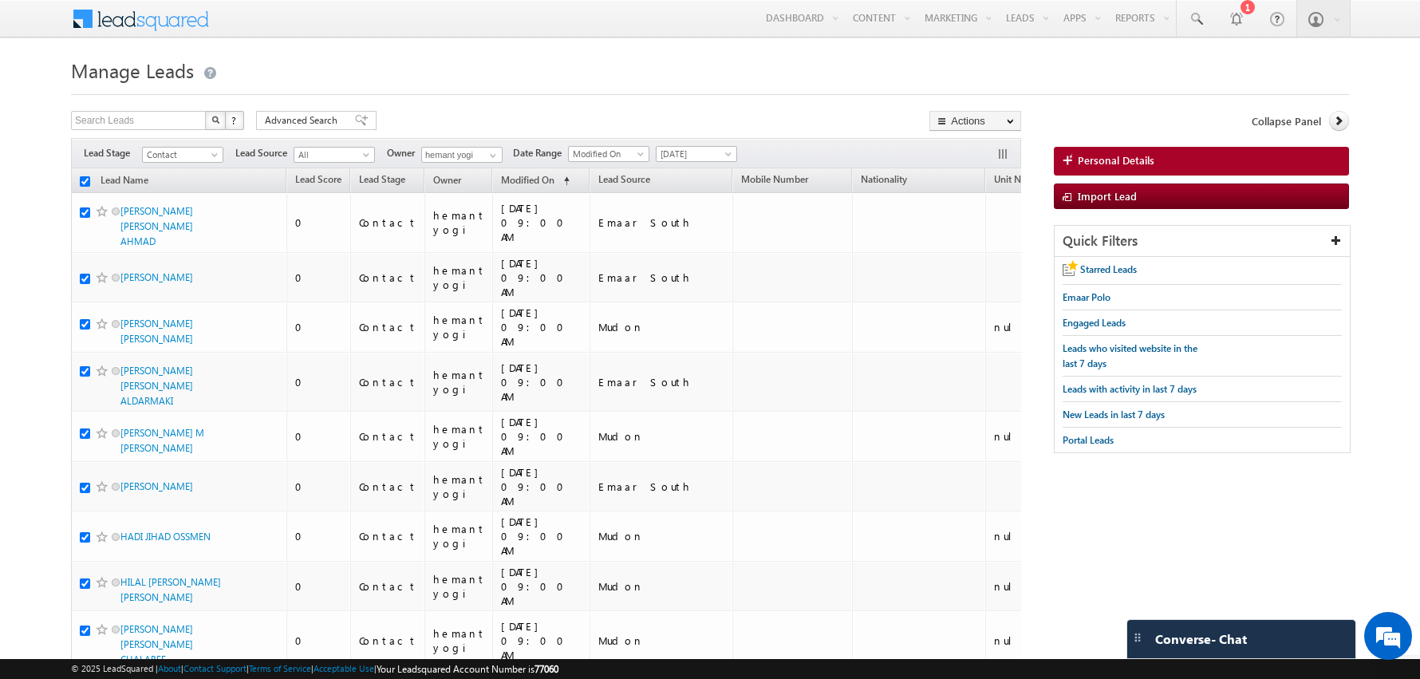
checkbox input "true"
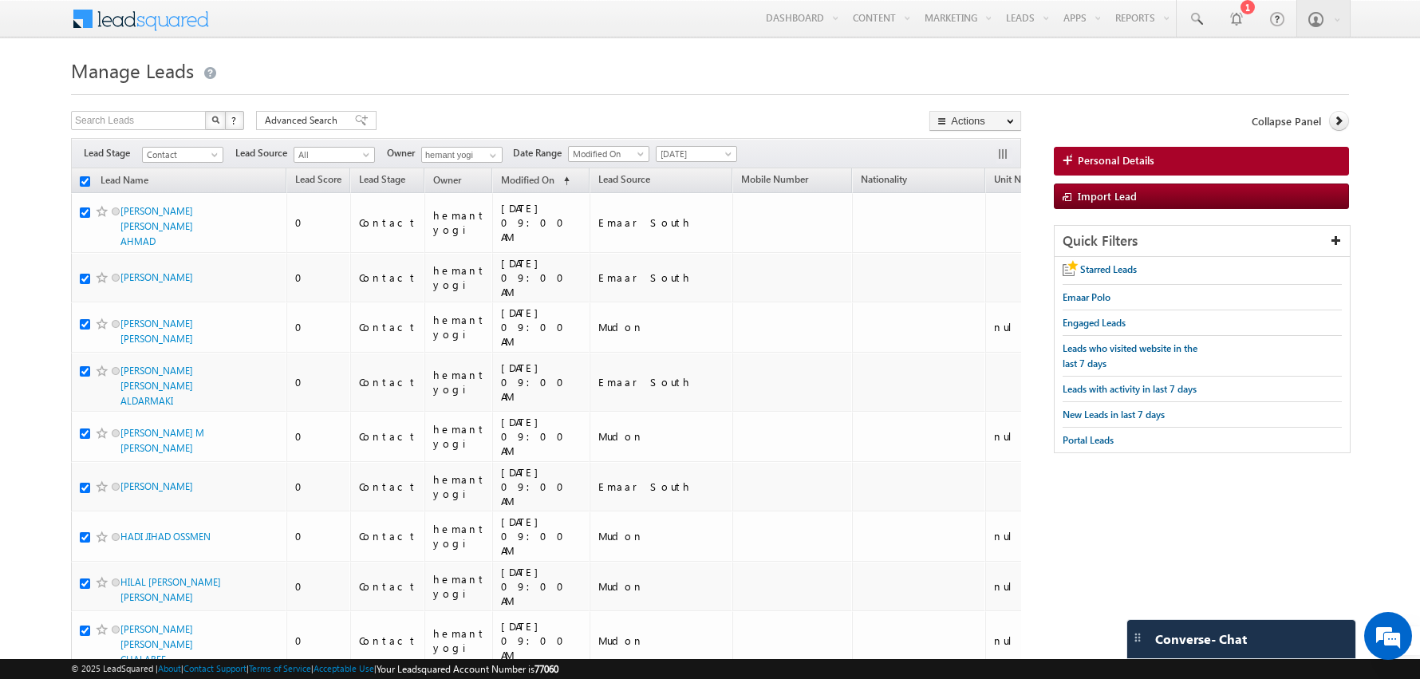
checkbox input "true"
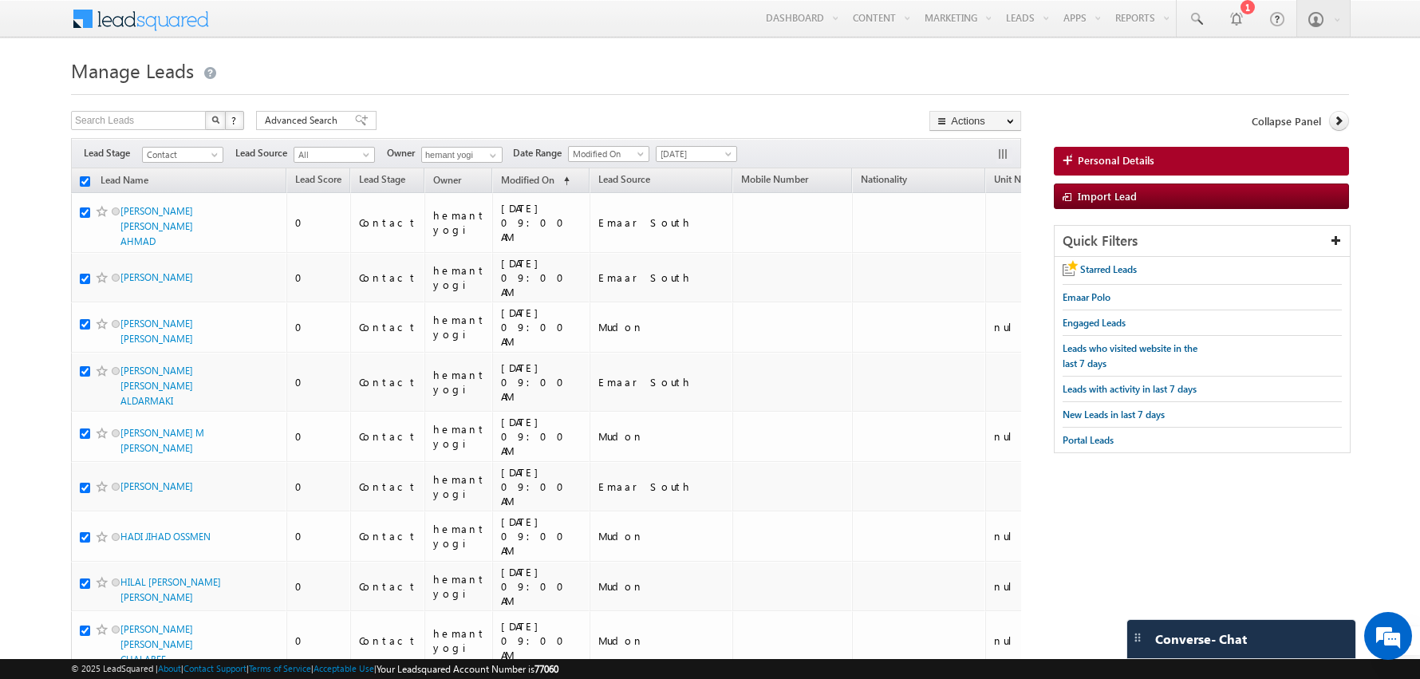
checkbox input "true"
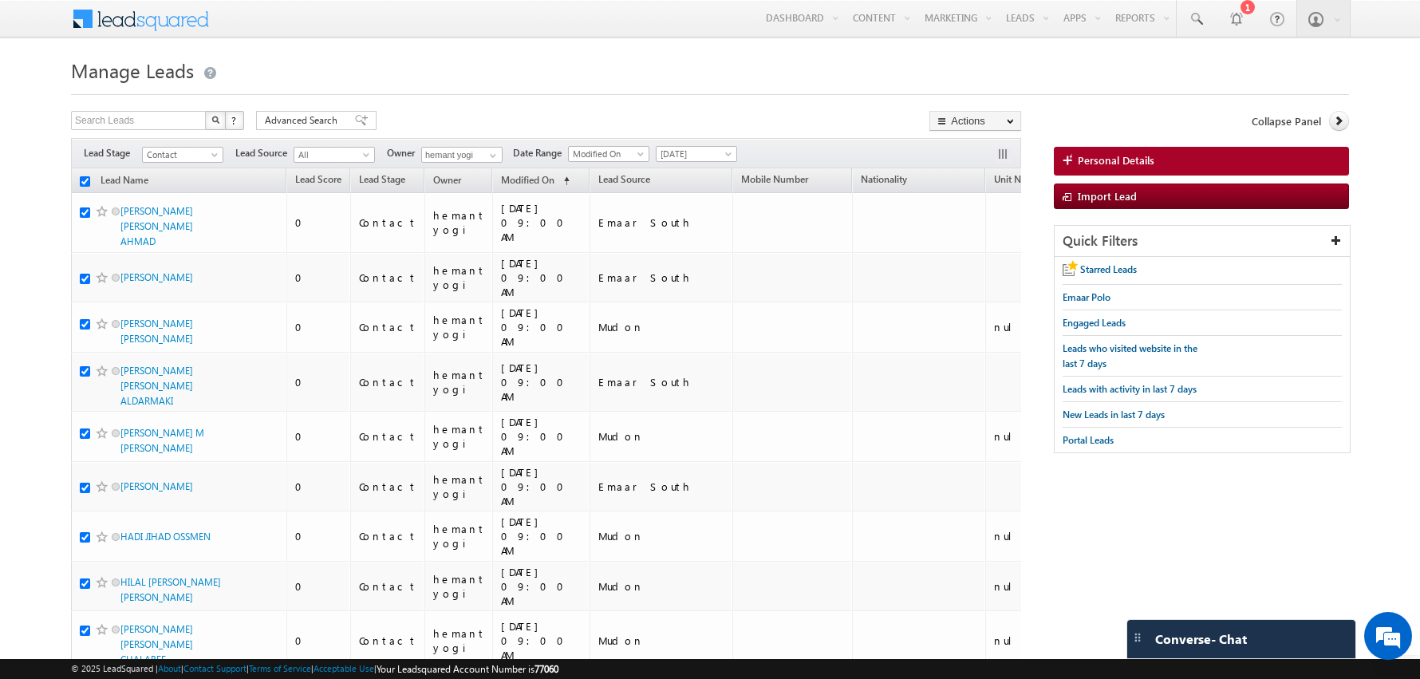
checkbox input "true"
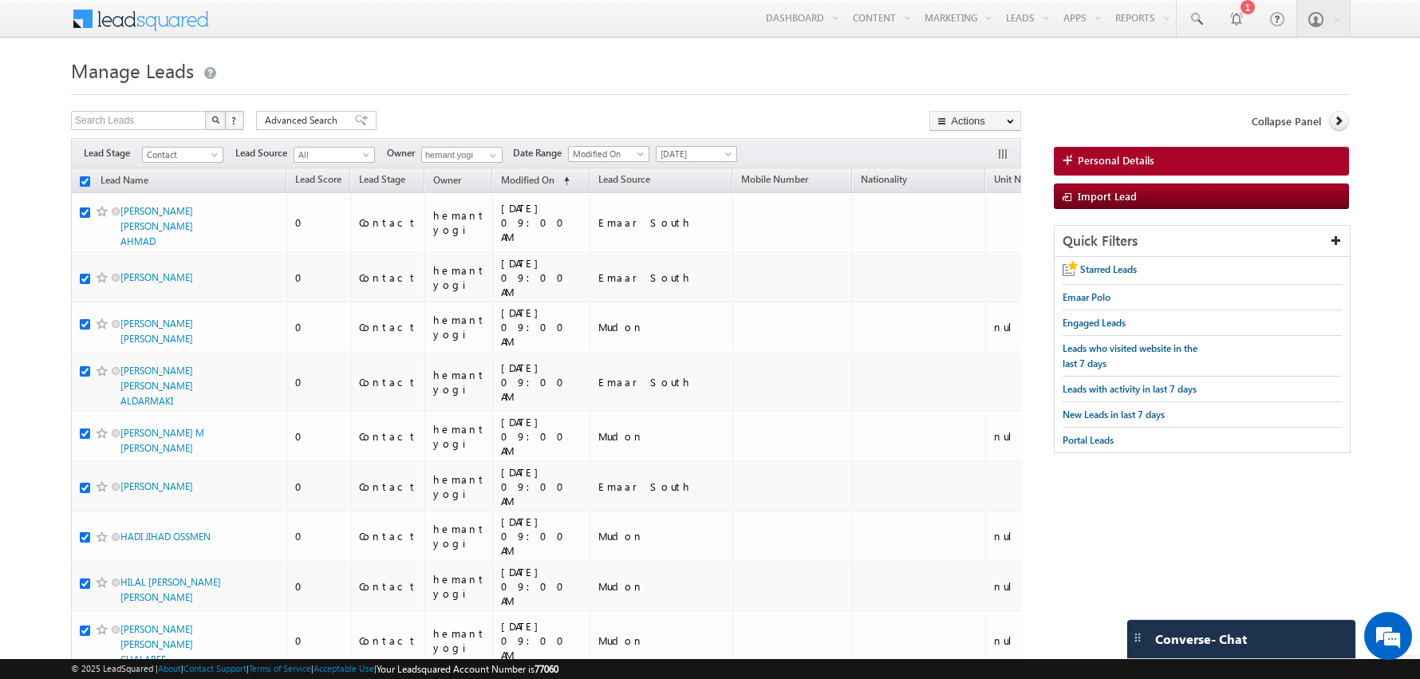
checkbox input "true"
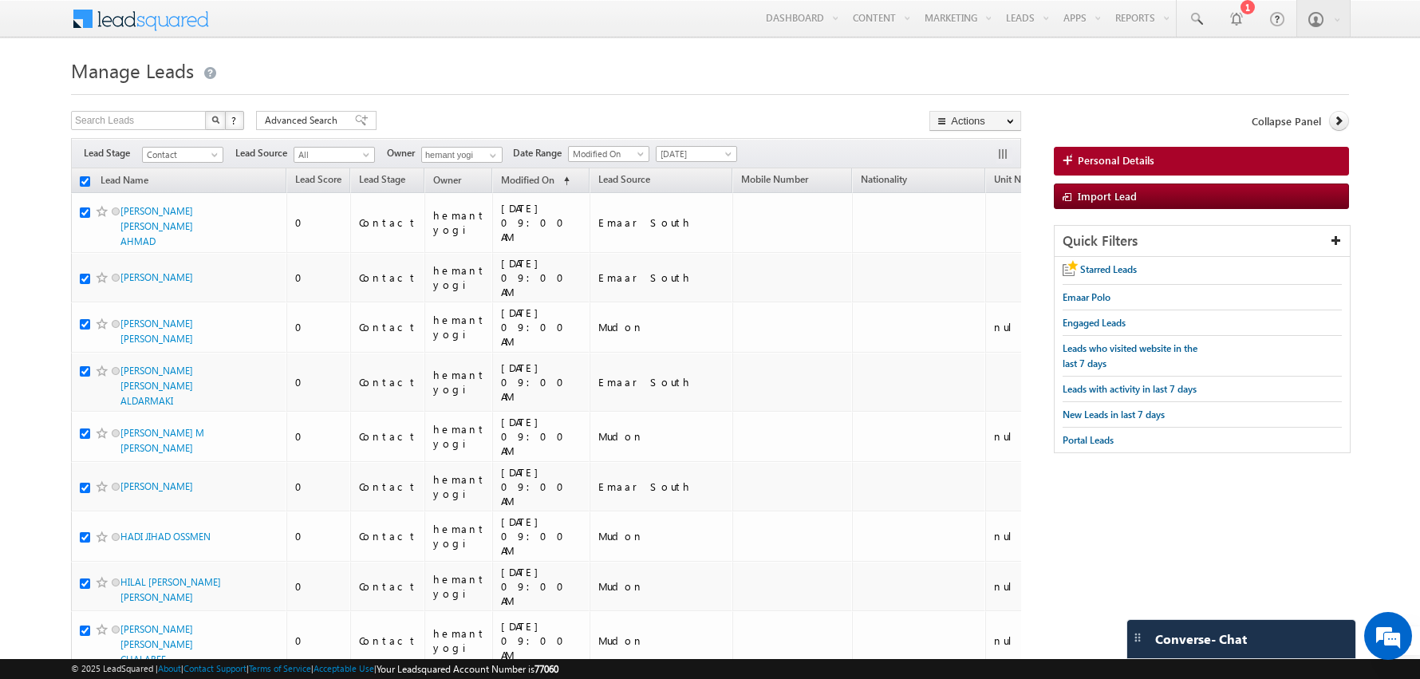
checkbox input "true"
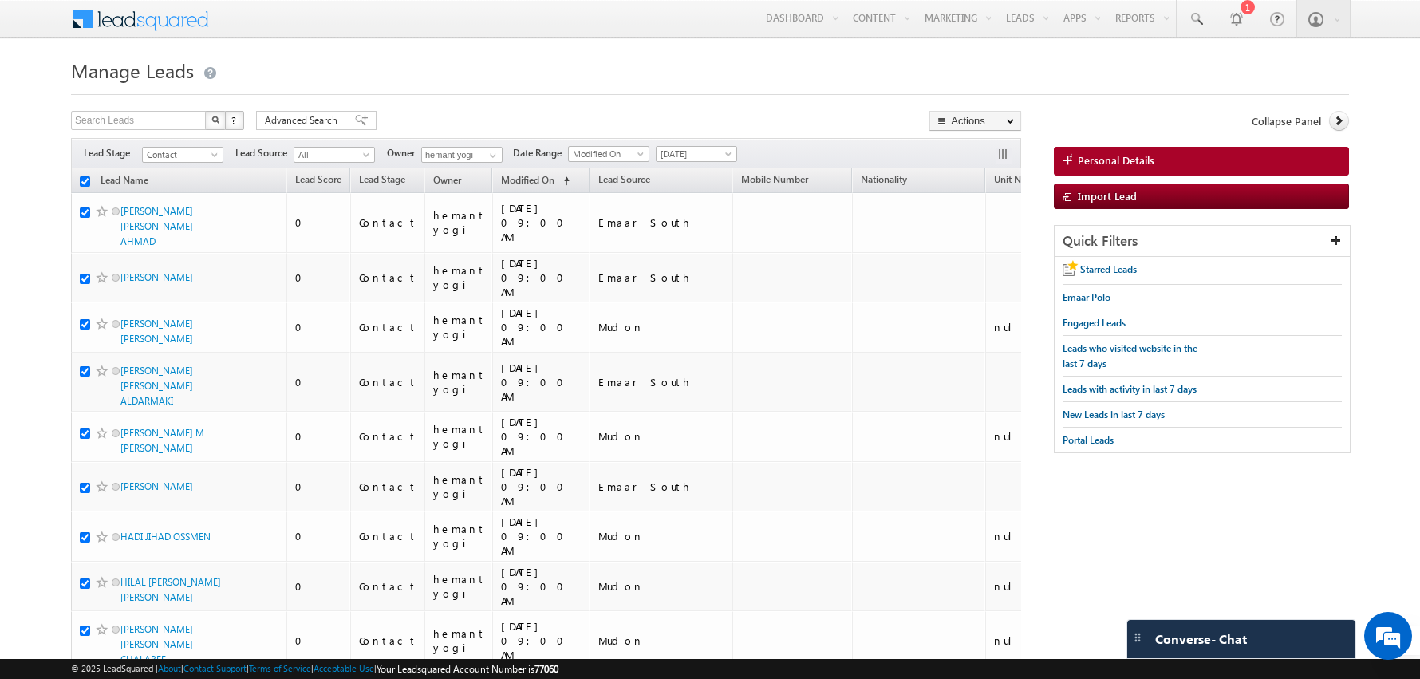
checkbox input "true"
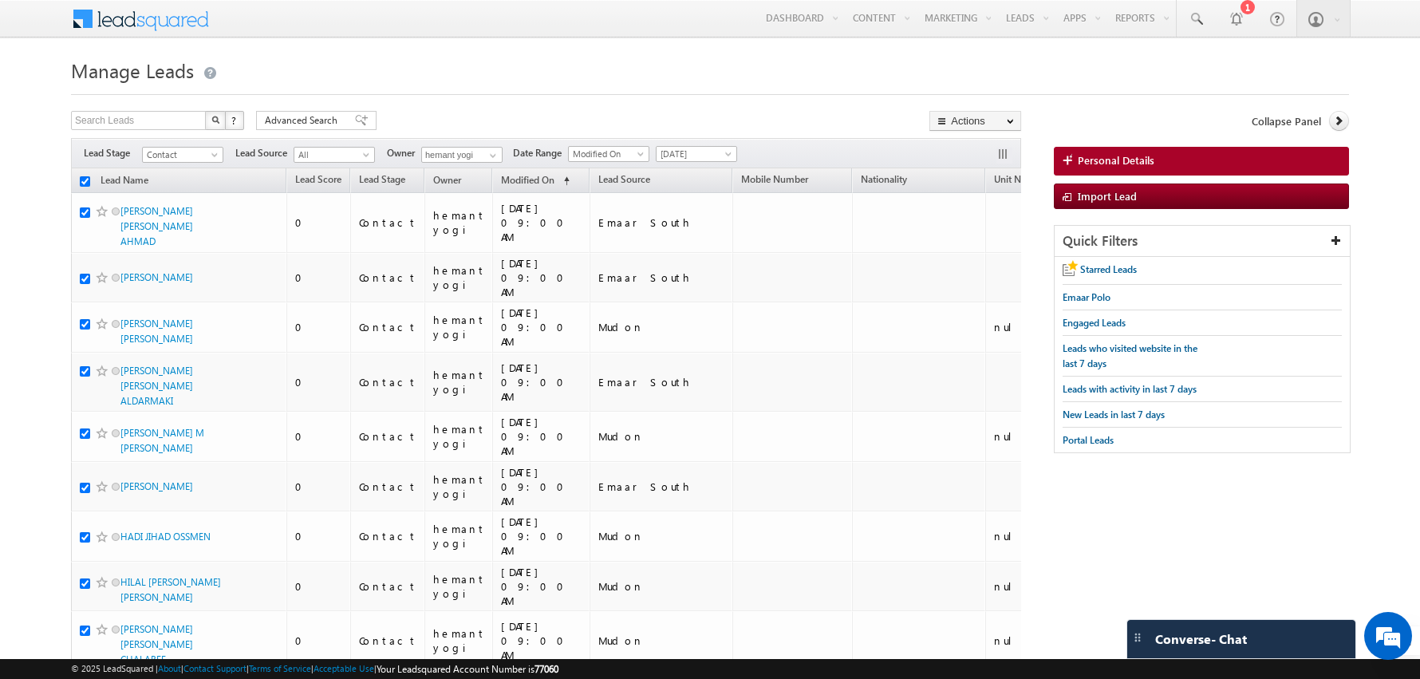
checkbox input "true"
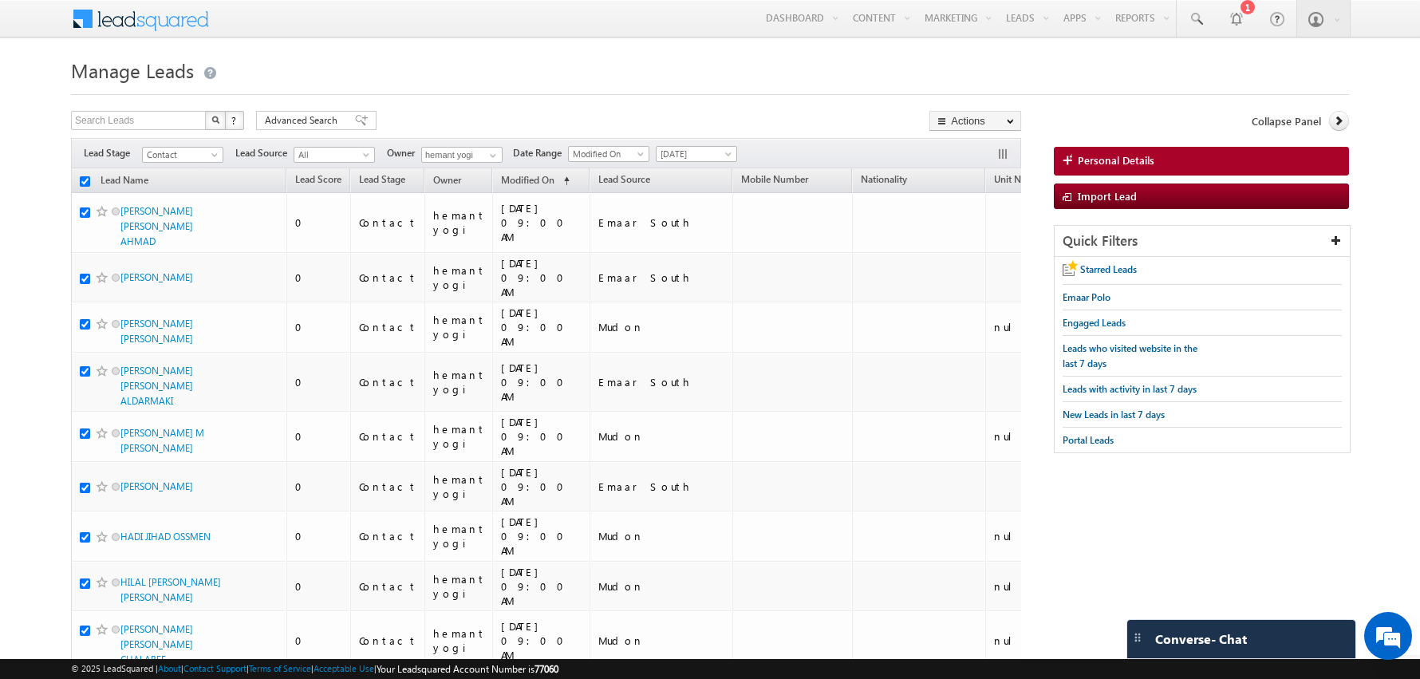
checkbox input "true"
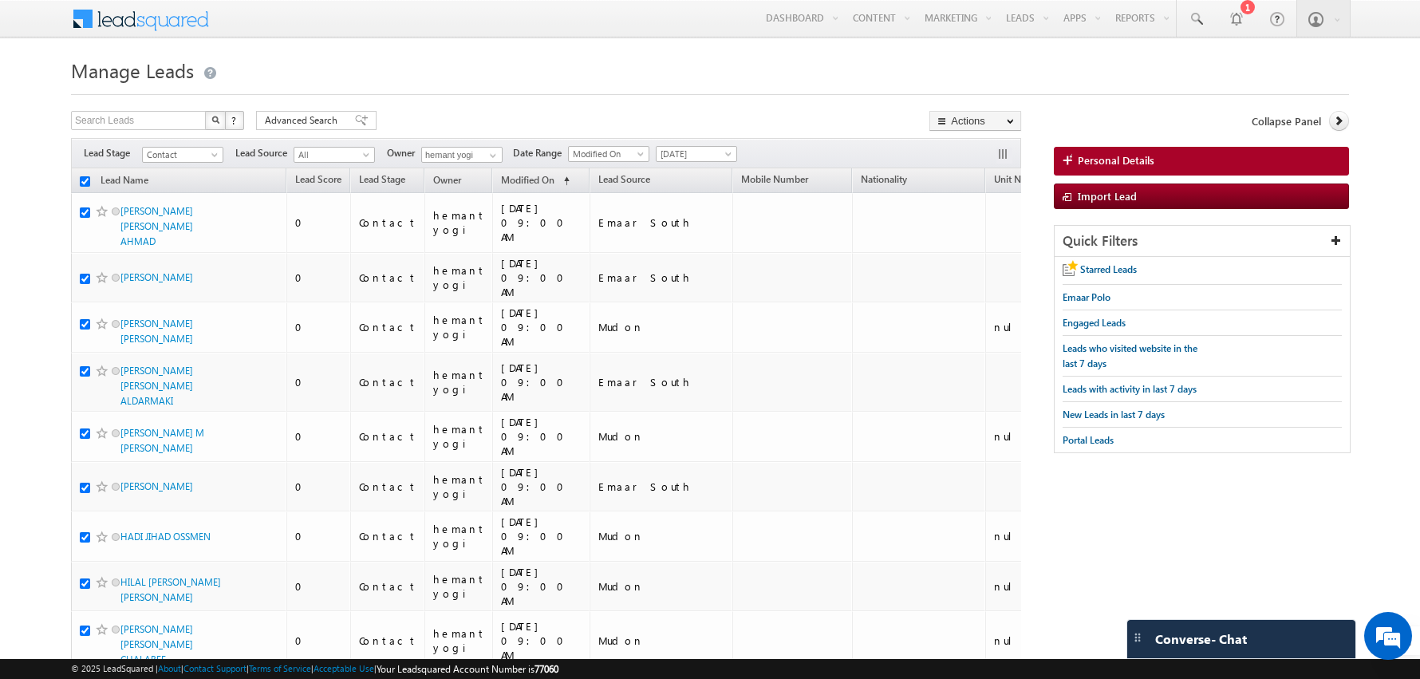
checkbox input "true"
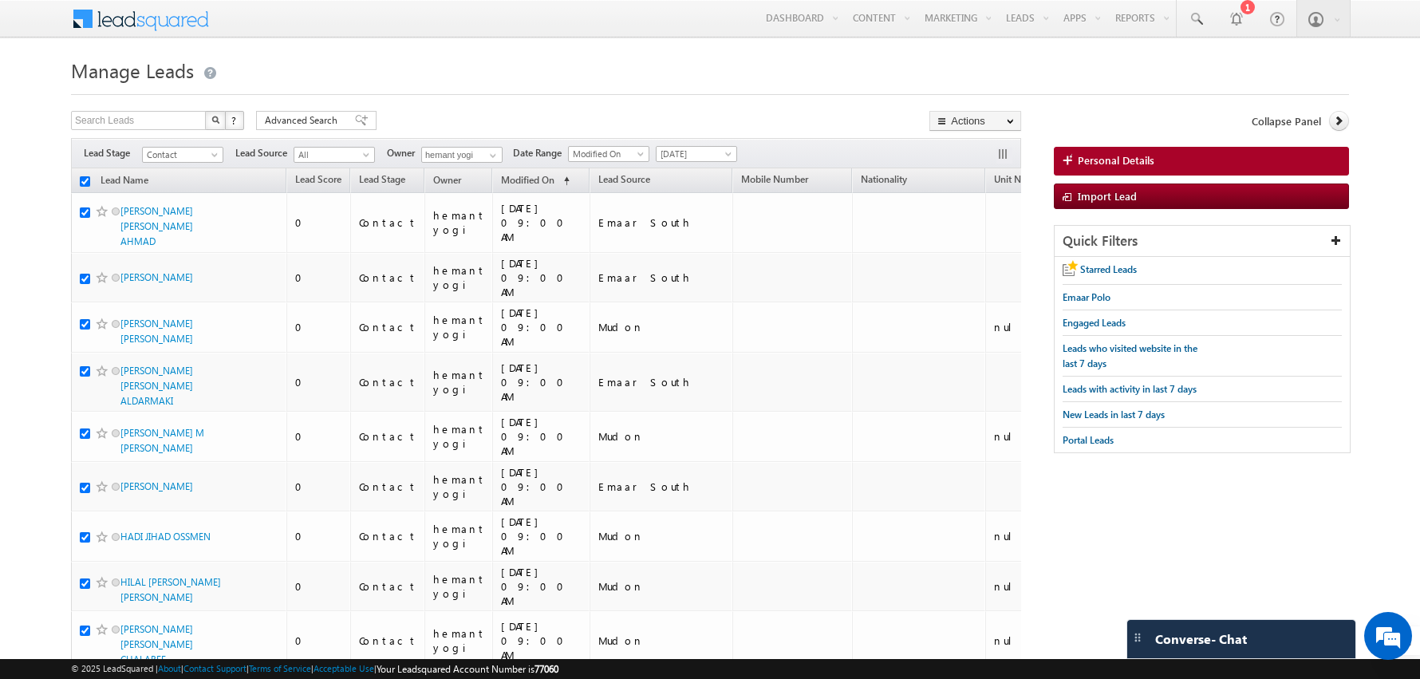
checkbox input "true"
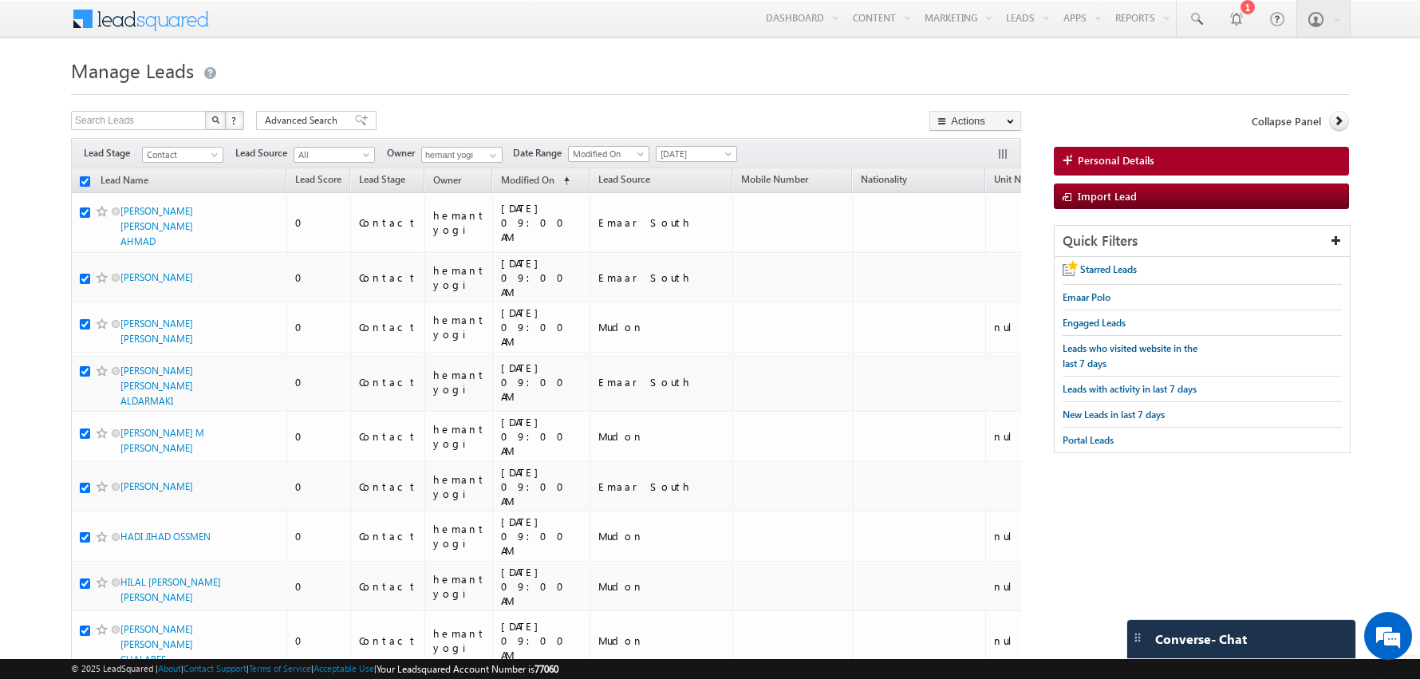
checkbox input "true"
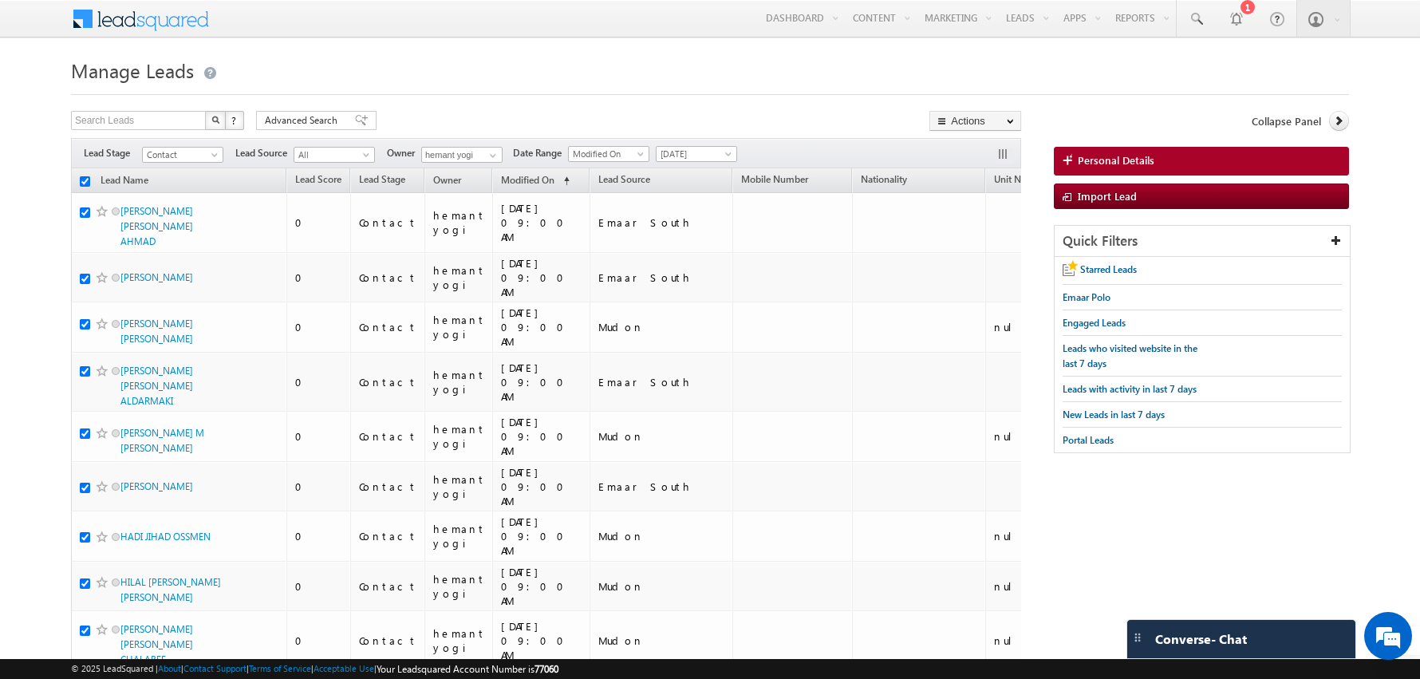
checkbox input "true"
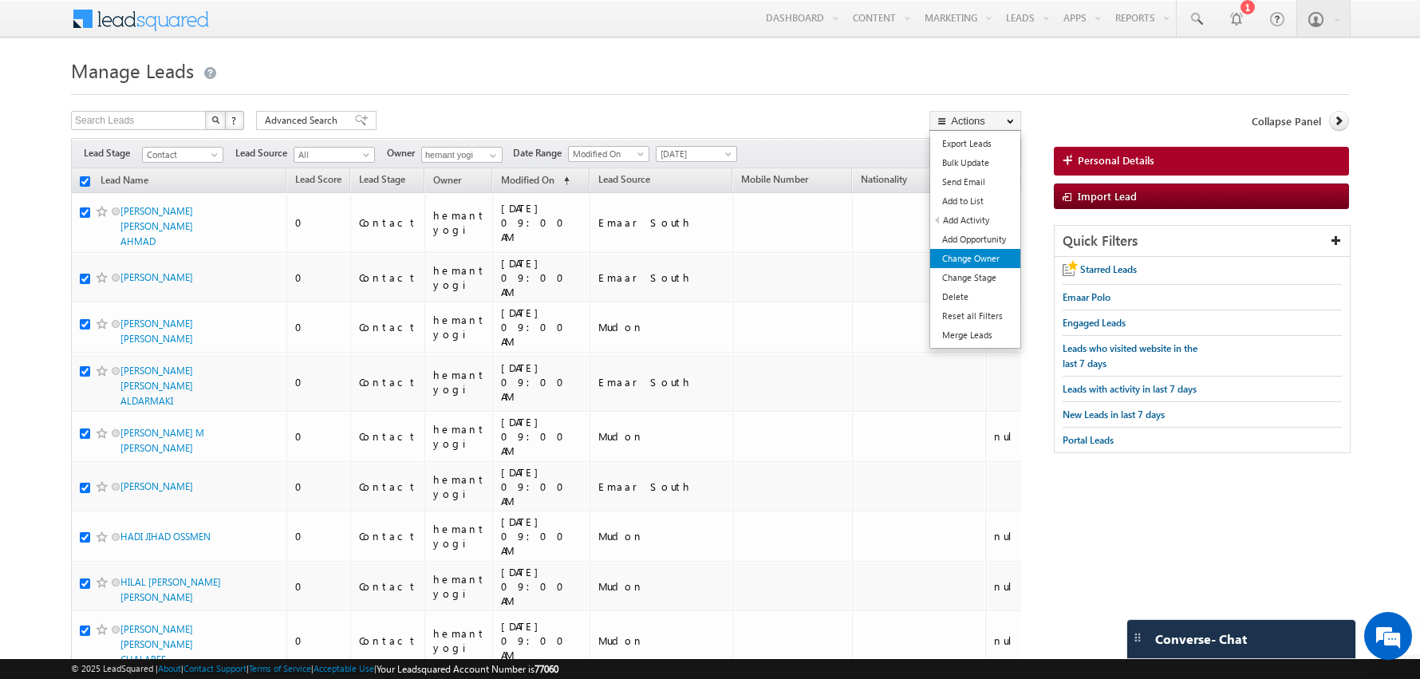
click at [968, 255] on link "Change Owner" at bounding box center [975, 258] width 90 height 19
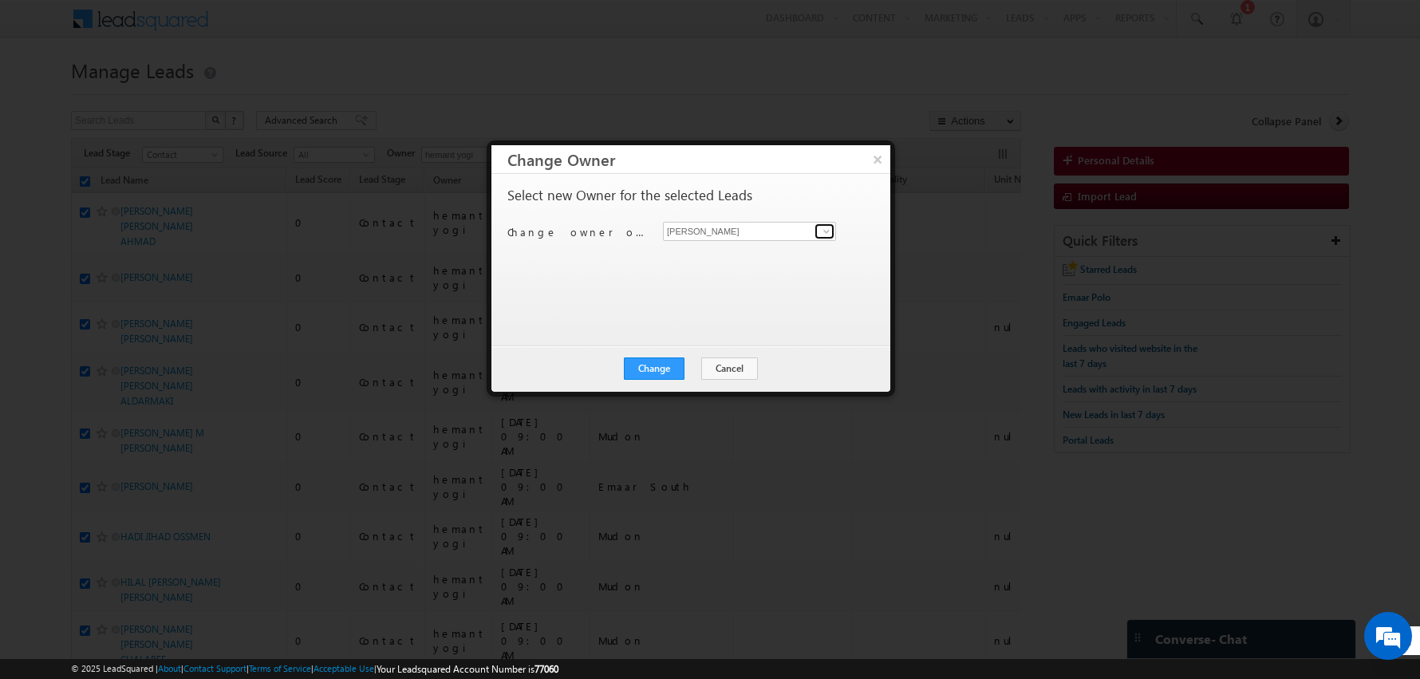
click at [825, 228] on span at bounding box center [826, 231] width 13 height 13
click at [741, 262] on span "[EMAIL_ADDRESS][DOMAIN_NAME]" at bounding box center [741, 261] width 144 height 12
click at [605, 301] on div "Select new Owner for the selected Leads Change owner of 200 leads to [PERSON_NA…" at bounding box center [689, 252] width 364 height 128
click at [669, 349] on div "Change Cancel Close" at bounding box center [691, 369] width 399 height 46
click at [669, 375] on button "Change" at bounding box center [654, 368] width 61 height 22
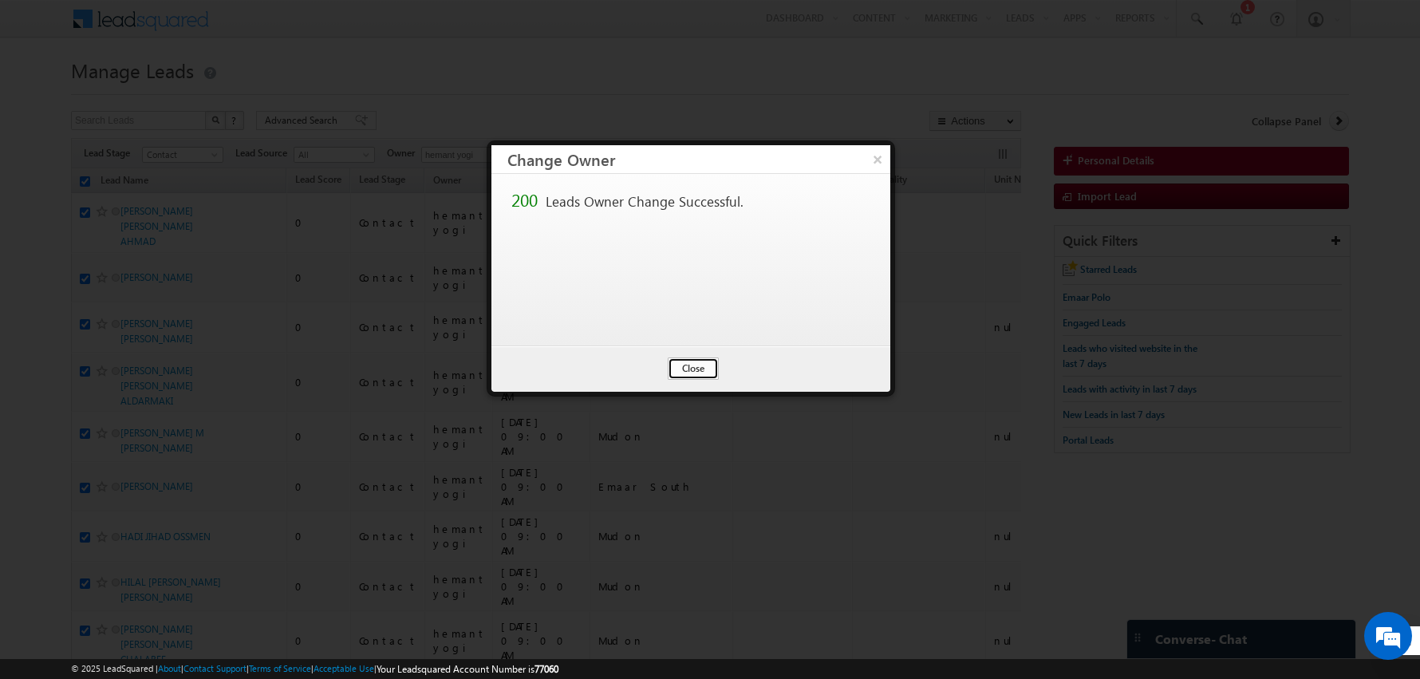
click at [684, 369] on button "Close" at bounding box center [693, 368] width 51 height 22
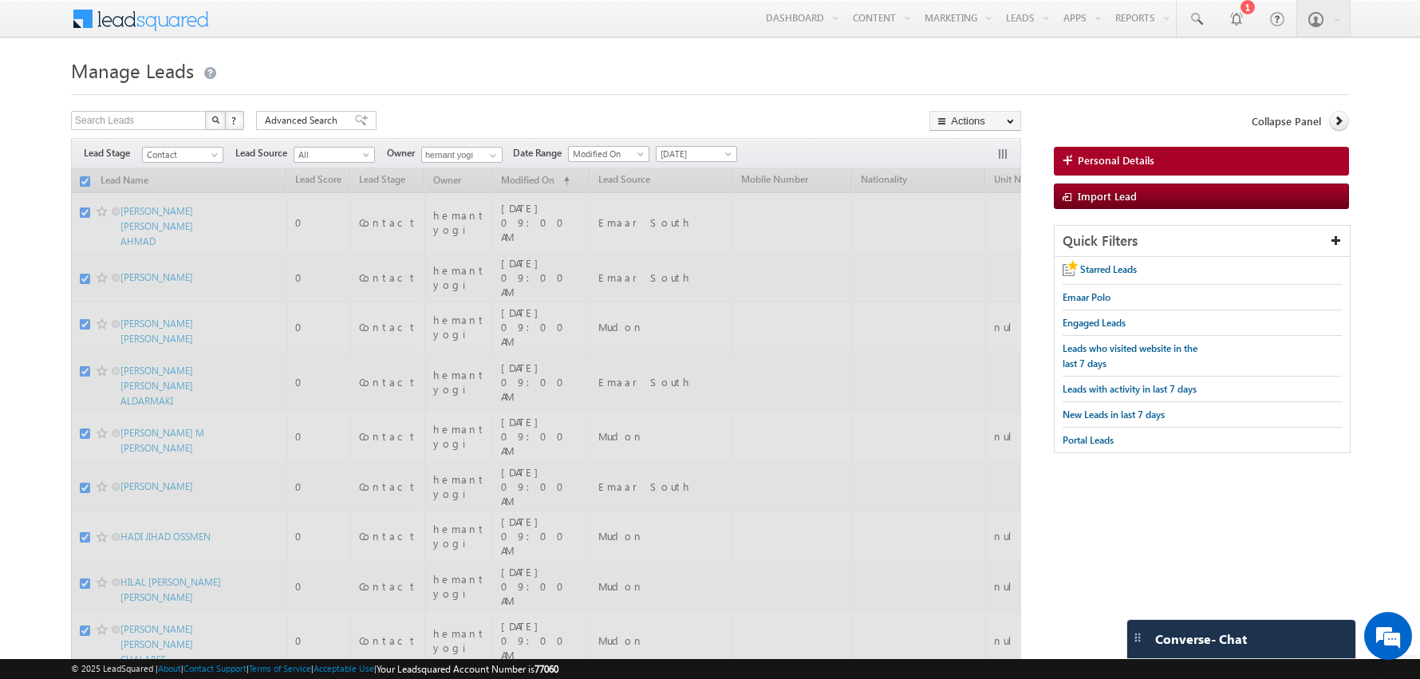
click at [460, 68] on h1 "Manage Leads" at bounding box center [710, 68] width 1278 height 31
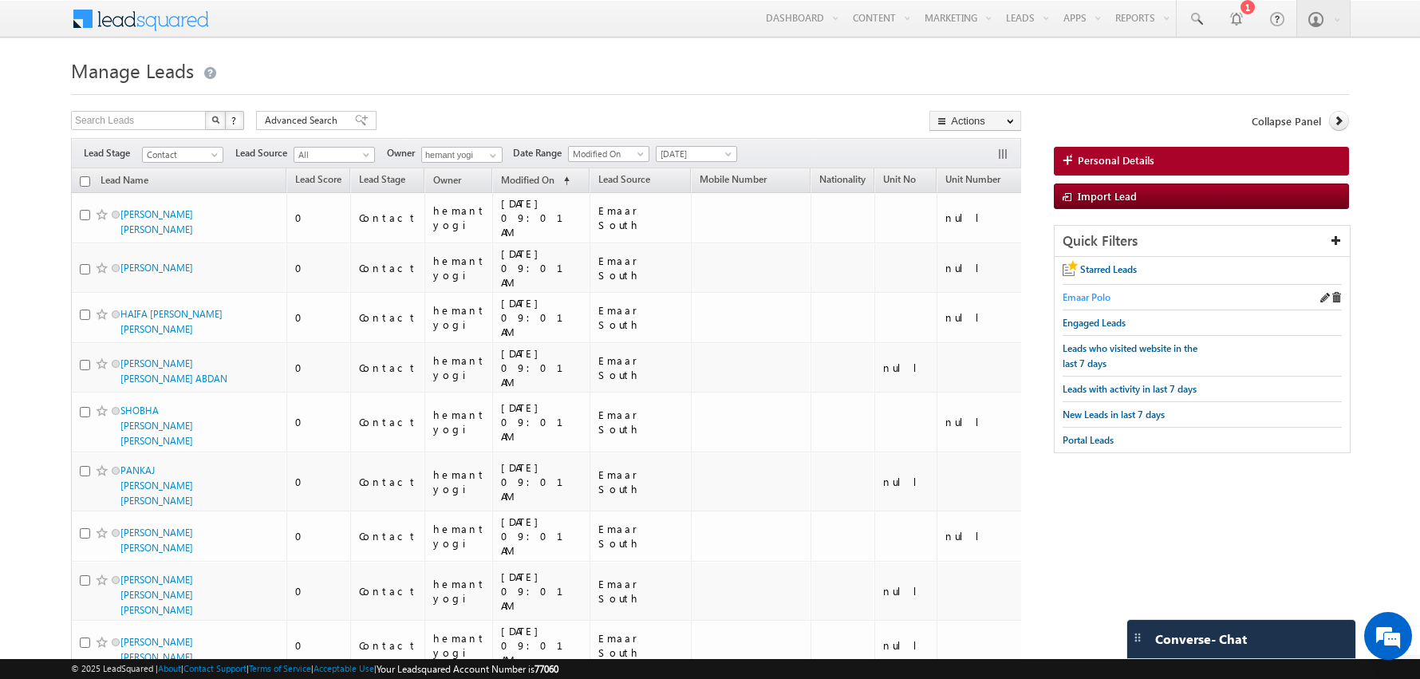
click at [1088, 294] on span "Emaar Polo" at bounding box center [1087, 297] width 48 height 12
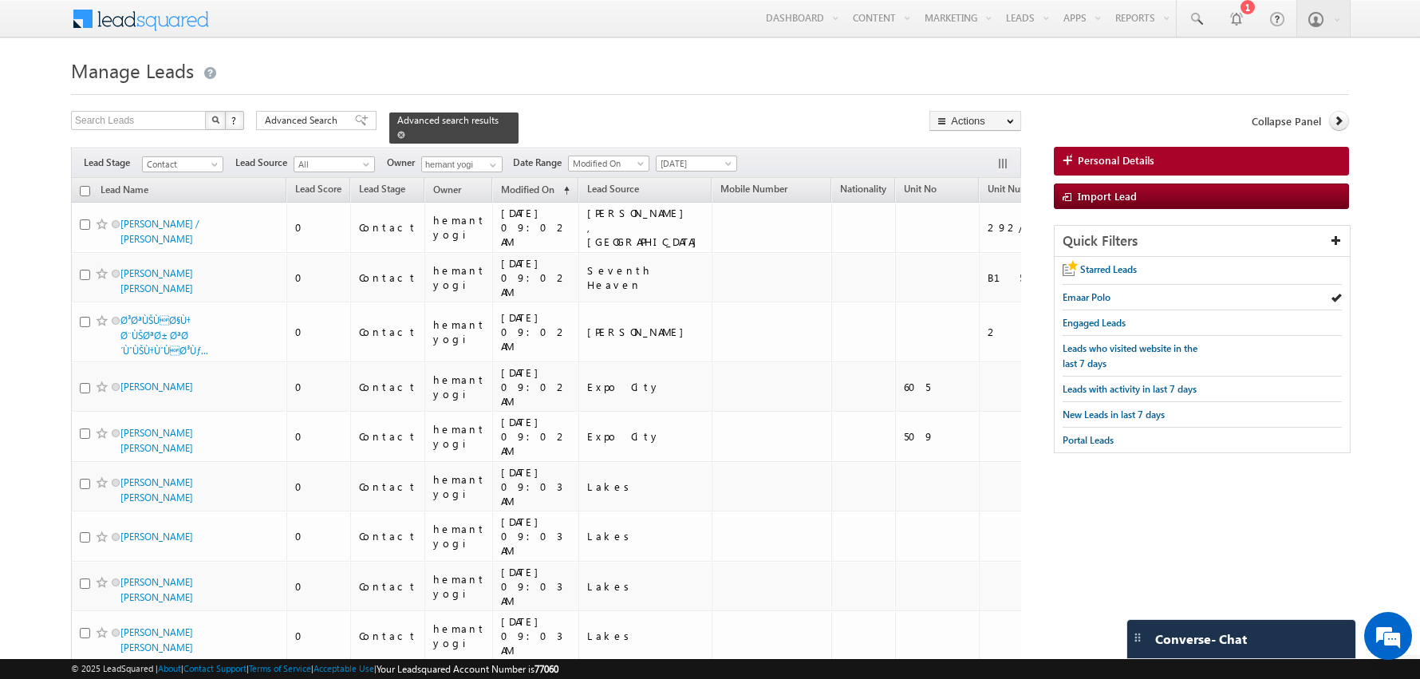
click at [397, 131] on span at bounding box center [401, 135] width 8 height 8
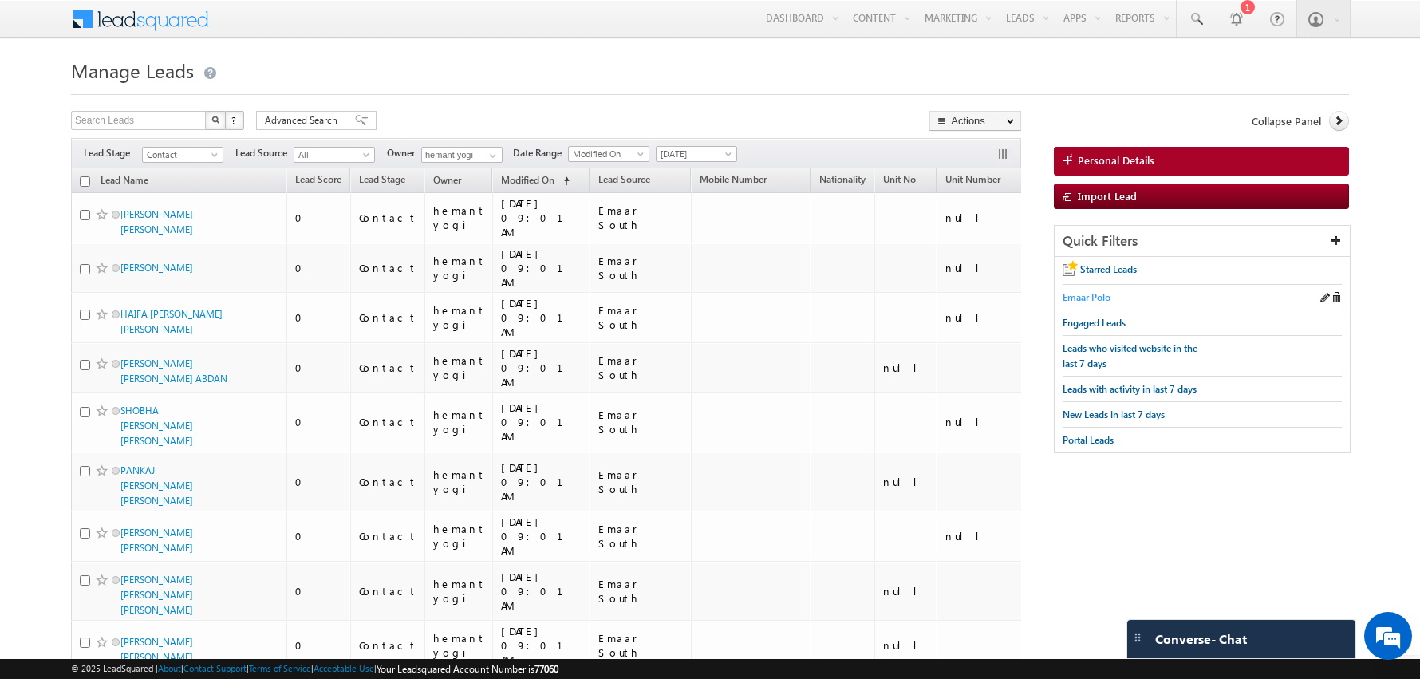
click at [1077, 290] on link "Emaar Polo" at bounding box center [1087, 297] width 48 height 15
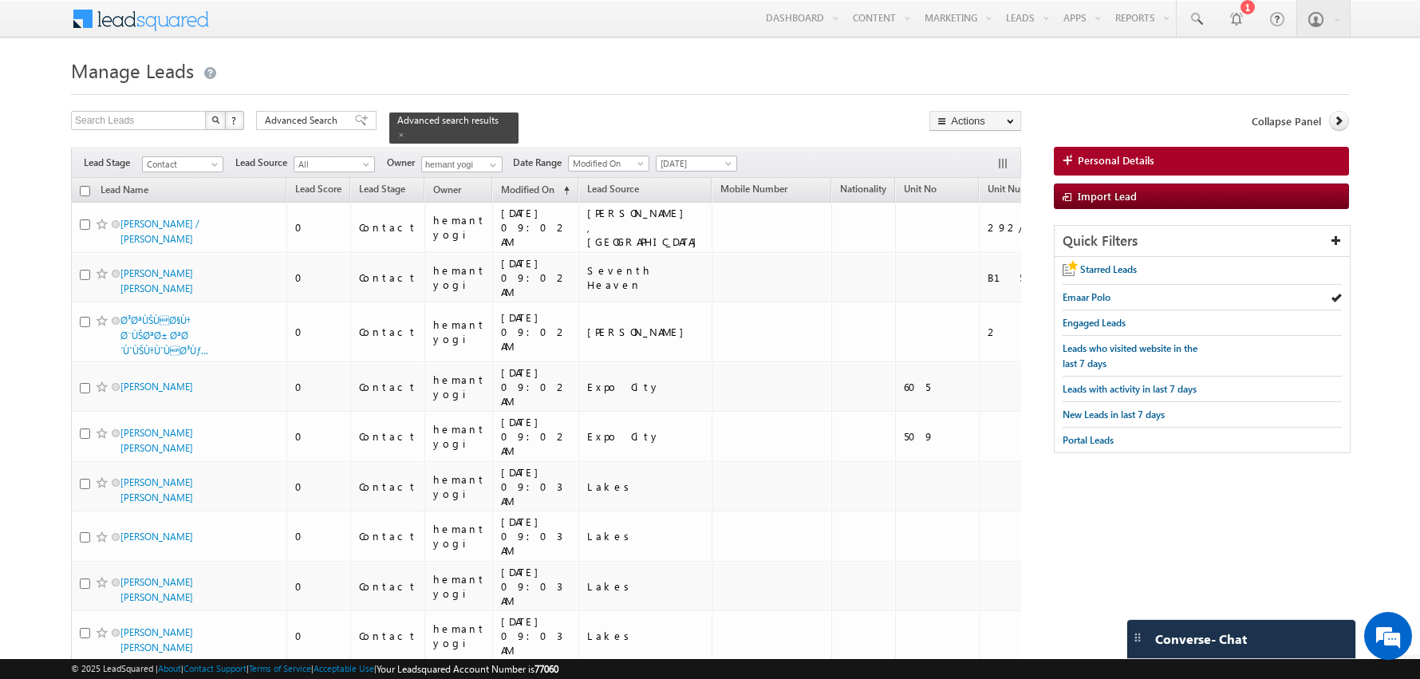
click at [84, 188] on input "checkbox" at bounding box center [85, 191] width 10 height 10
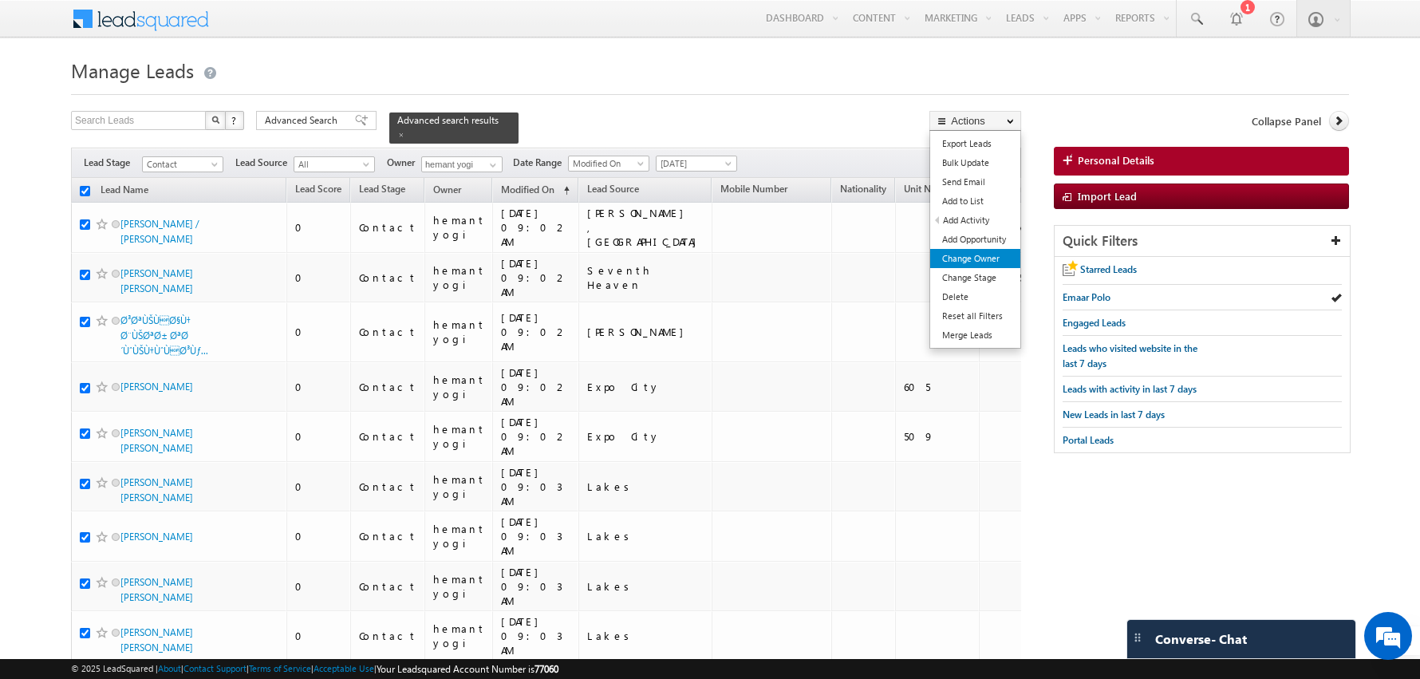
click at [974, 255] on link "Change Owner" at bounding box center [975, 258] width 90 height 19
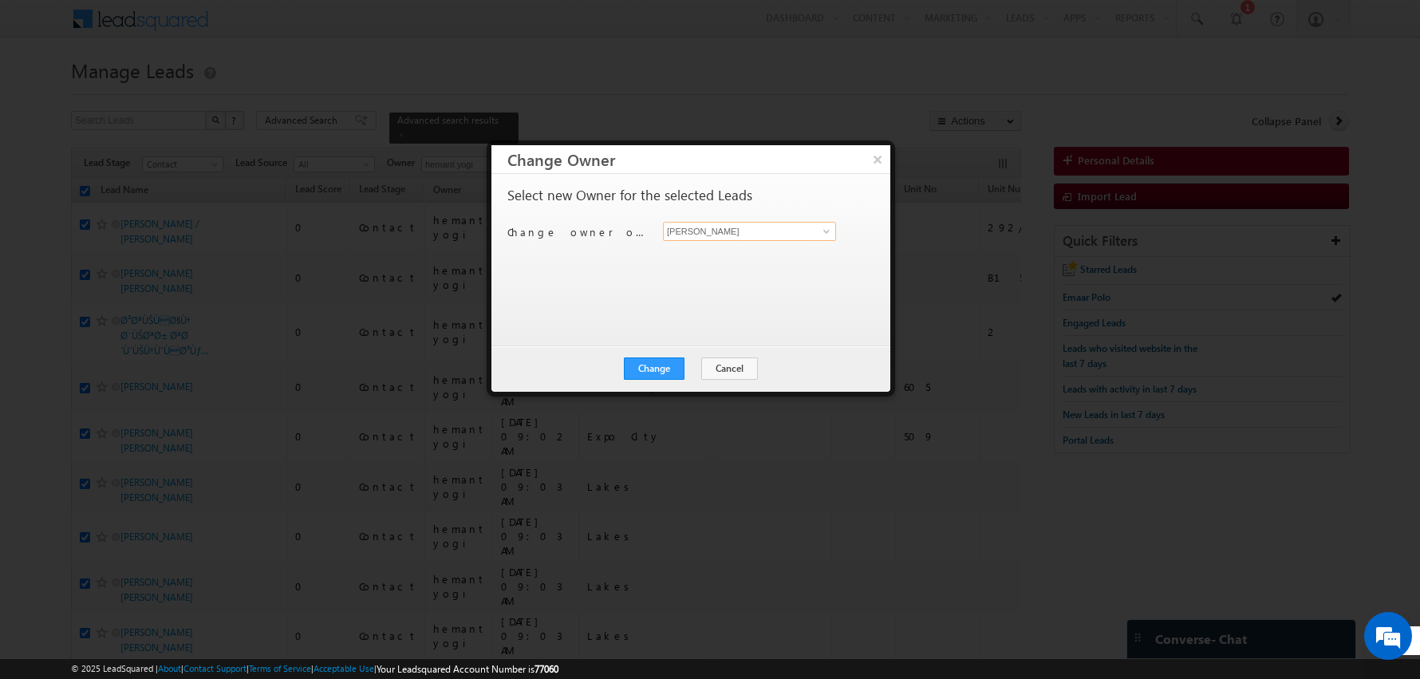
click at [805, 231] on input "[PERSON_NAME]" at bounding box center [749, 231] width 173 height 19
click at [776, 256] on span "[EMAIL_ADDRESS][PERSON_NAME][DOMAIN_NAME]" at bounding box center [741, 261] width 144 height 12
click at [610, 266] on div "Select new Owner for the selected Leads Change owner of 141 leads to [PERSON_NA…" at bounding box center [689, 252] width 364 height 128
click at [642, 367] on button "Change" at bounding box center [654, 368] width 61 height 22
click at [678, 91] on div at bounding box center [710, 339] width 1420 height 679
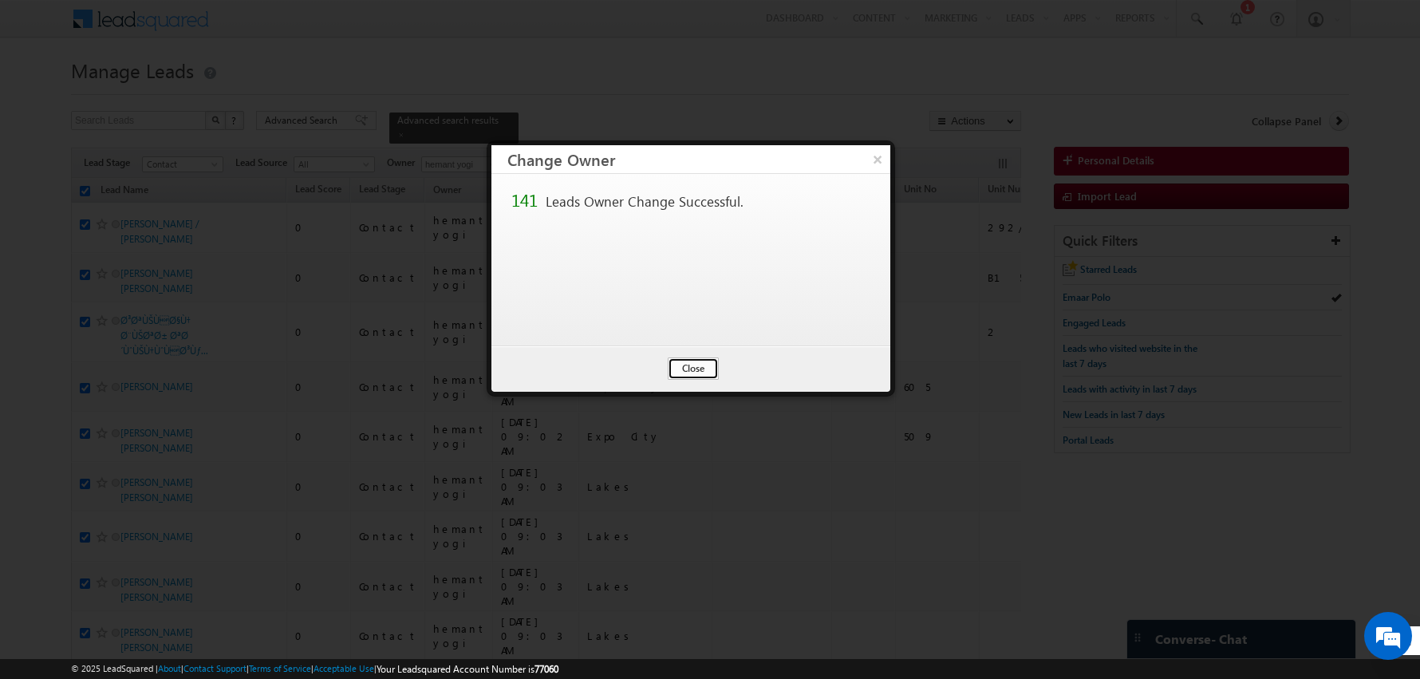
click at [694, 364] on button "Close" at bounding box center [693, 368] width 51 height 22
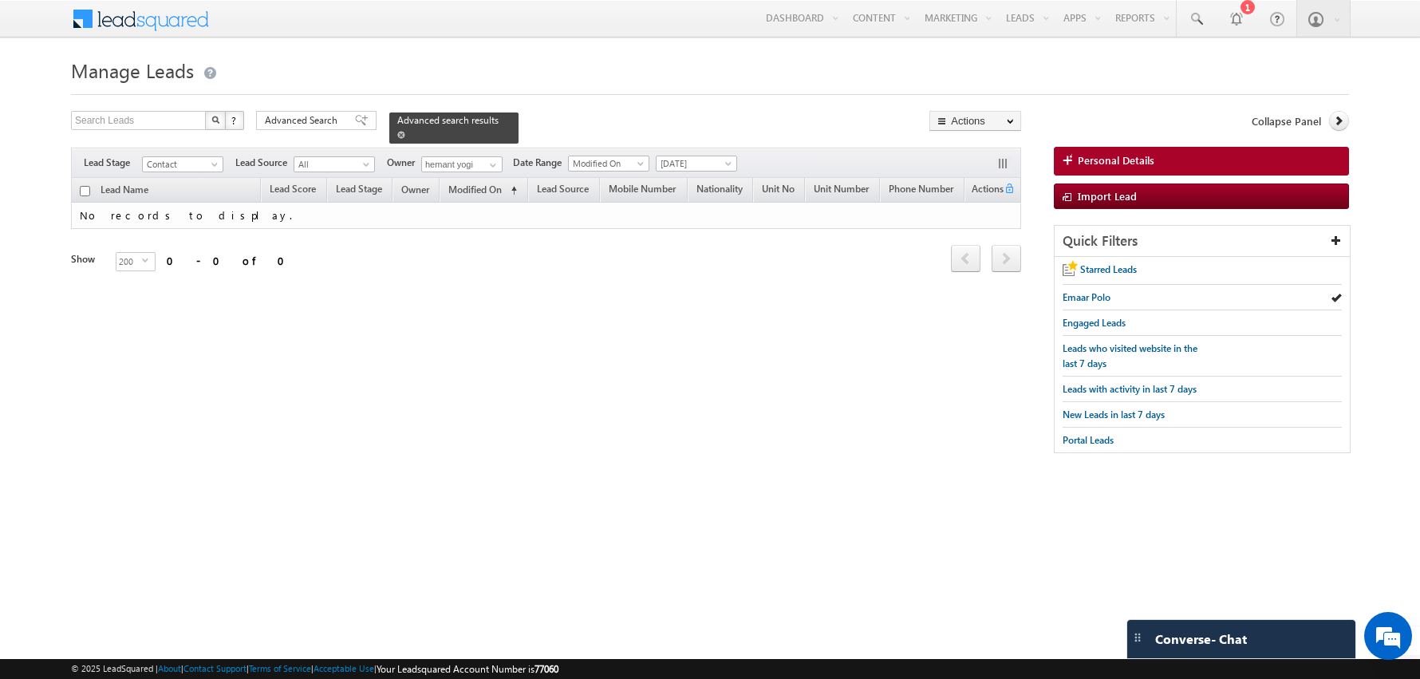
click at [397, 135] on span at bounding box center [401, 135] width 8 height 8
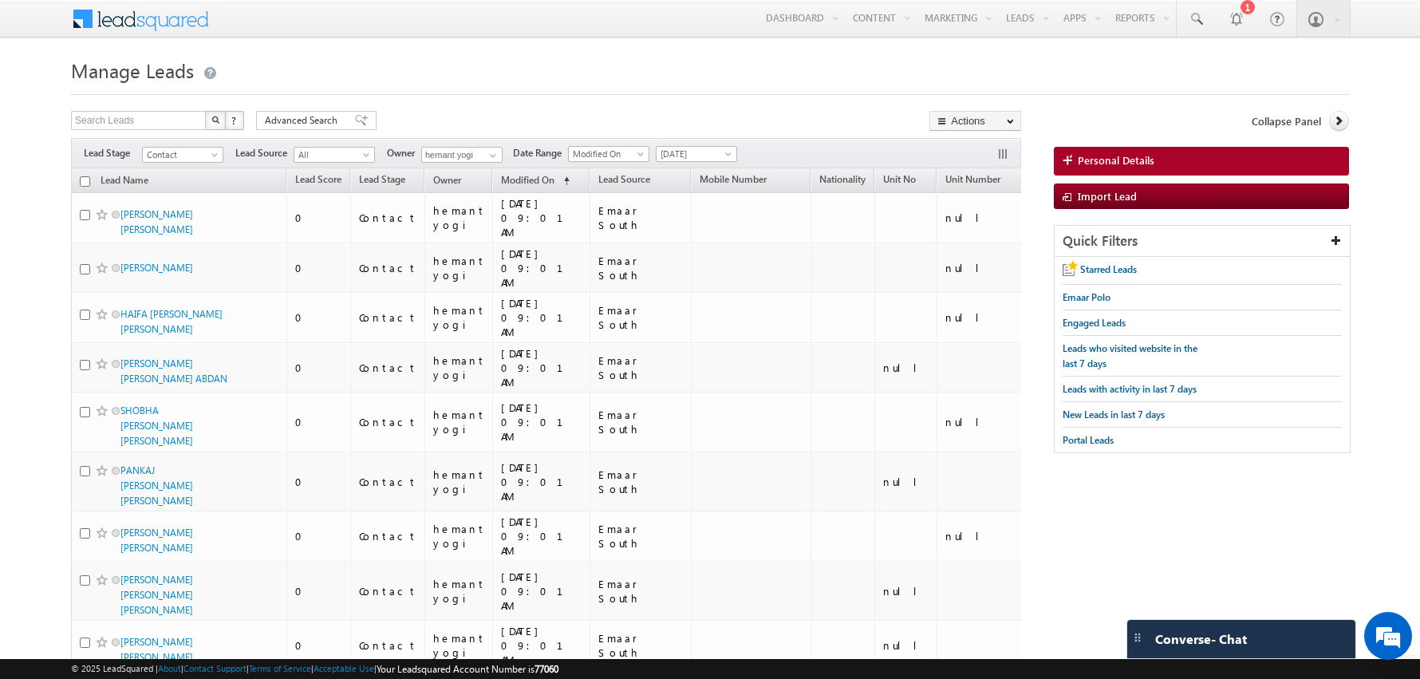
click at [440, 77] on h1 "Manage Leads" at bounding box center [710, 68] width 1278 height 31
click at [469, 78] on h1 "Manage Leads" at bounding box center [710, 68] width 1278 height 31
